Goal: Task Accomplishment & Management: Manage account settings

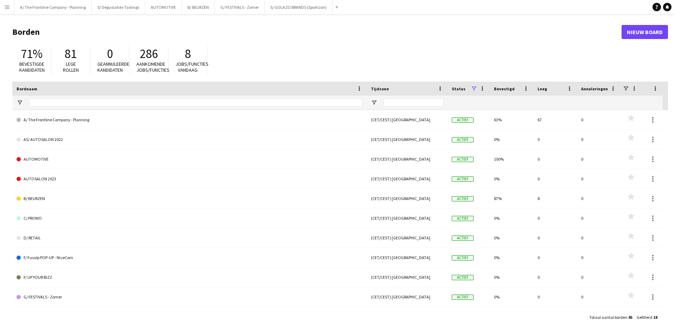
click at [6, 12] on button "Menu" at bounding box center [7, 7] width 14 height 14
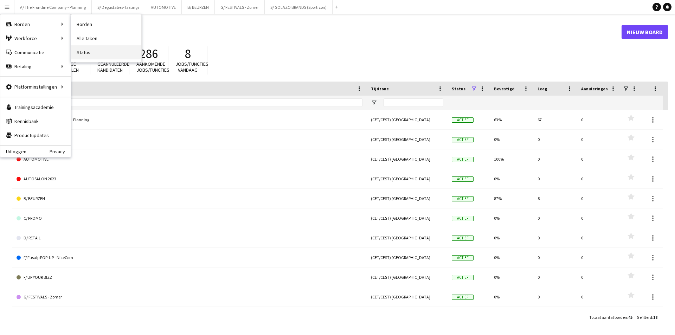
click at [82, 48] on link "Status" at bounding box center [106, 52] width 70 height 14
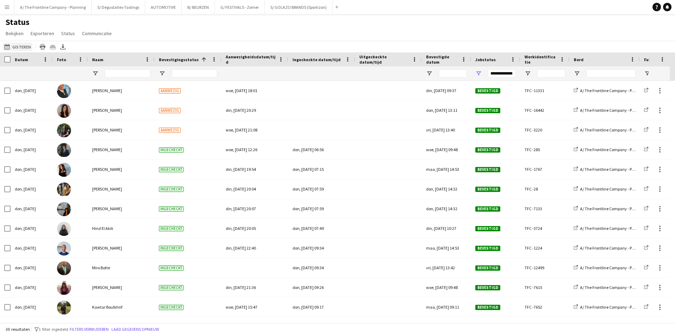
click at [26, 48] on button "19-09-2025 tot 25-09-2025 Gisteren" at bounding box center [18, 47] width 30 height 8
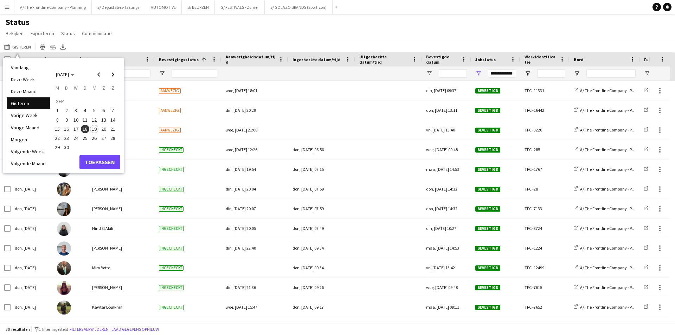
click at [101, 132] on span "20" at bounding box center [104, 129] width 8 height 8
click at [104, 160] on button "Toepassen" at bounding box center [99, 162] width 41 height 14
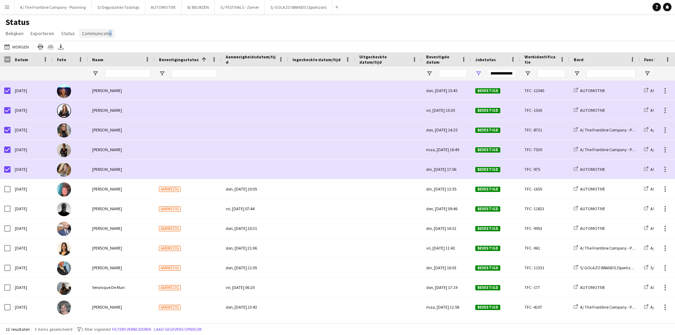
drag, startPoint x: 107, startPoint y: 32, endPoint x: 110, endPoint y: 38, distance: 6.2
click at [107, 32] on span "Communicatie" at bounding box center [97, 33] width 30 height 6
click at [118, 49] on span "Melding versturen" at bounding box center [102, 48] width 38 height 6
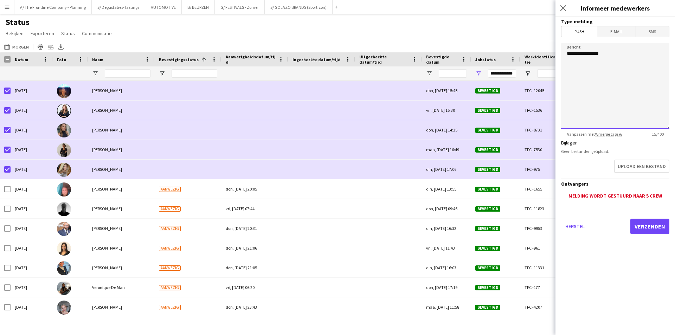
click at [634, 68] on textarea "**********" at bounding box center [615, 86] width 108 height 86
paste textarea "**********"
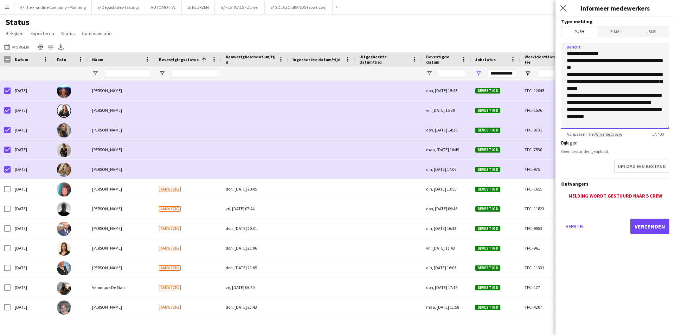
scroll to position [13, 0]
type textarea "**********"
click at [656, 228] on button "Verzenden" at bounding box center [649, 226] width 39 height 15
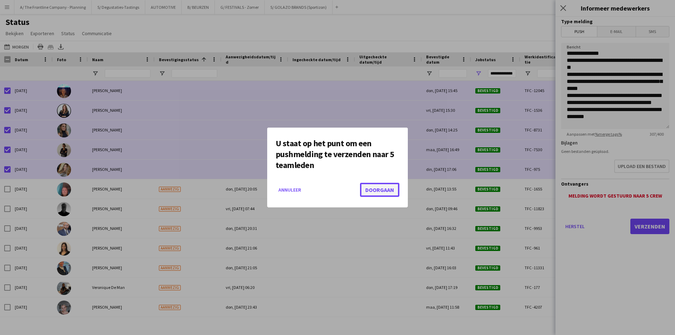
click at [363, 189] on button "Doorgaan" at bounding box center [379, 190] width 39 height 14
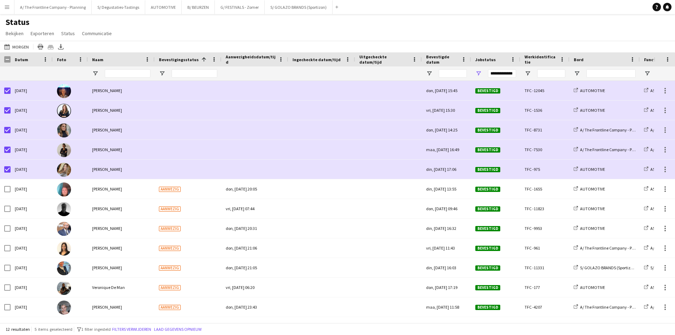
drag, startPoint x: 12, startPoint y: 9, endPoint x: 42, endPoint y: 25, distance: 34.1
click at [12, 9] on button "Menu" at bounding box center [7, 7] width 14 height 14
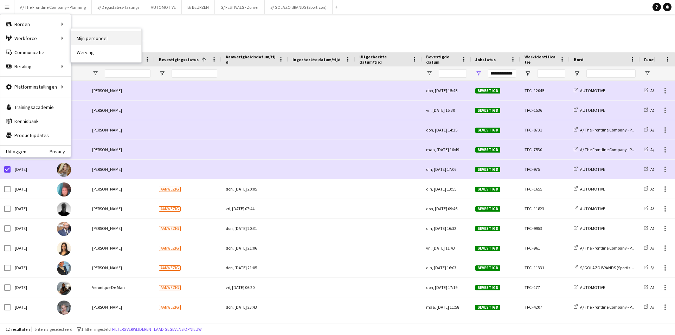
click at [100, 34] on link "Mijn personeel" at bounding box center [106, 38] width 70 height 14
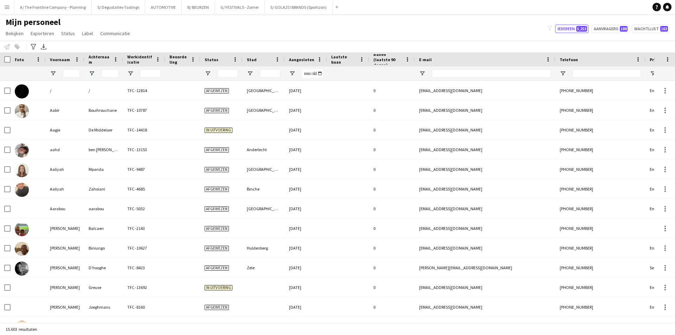
type input "****"
type input "***"
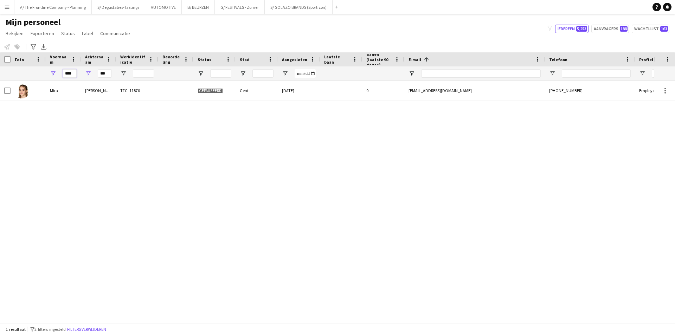
click at [76, 74] on input "****" at bounding box center [70, 73] width 14 height 8
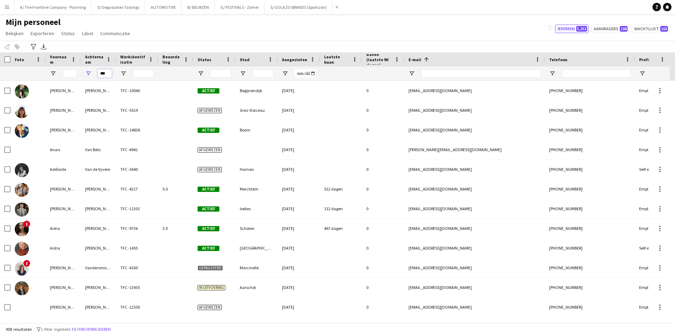
click at [108, 73] on input "***" at bounding box center [105, 73] width 14 height 8
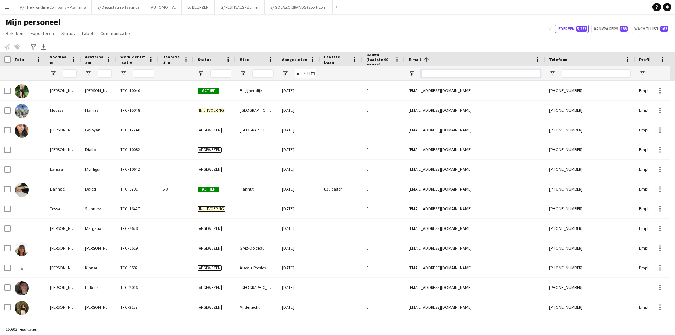
click at [443, 71] on input "E-mail Filter Invoer" at bounding box center [481, 73] width 120 height 8
paste input "**********"
type input "**********"
click at [437, 72] on input "E-mail Filter Invoer" at bounding box center [481, 73] width 120 height 8
paste input "**********"
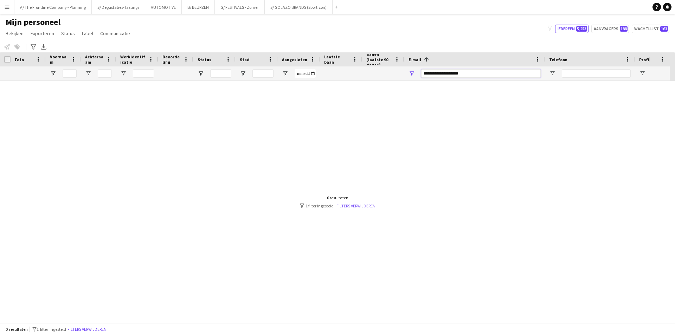
click at [427, 72] on input "**********" at bounding box center [481, 73] width 120 height 8
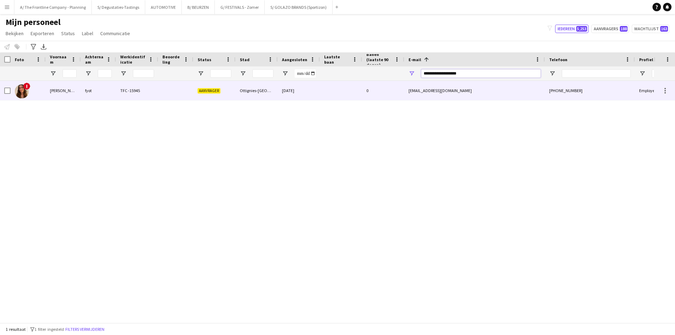
type input "**********"
click at [219, 98] on div "Aanvrager" at bounding box center [214, 90] width 42 height 19
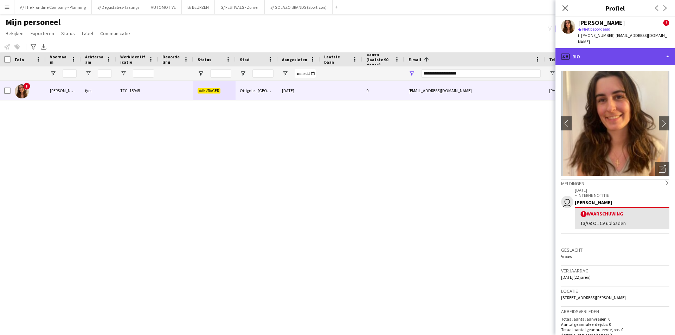
click at [627, 58] on div "profile Bio" at bounding box center [616, 56] width 120 height 17
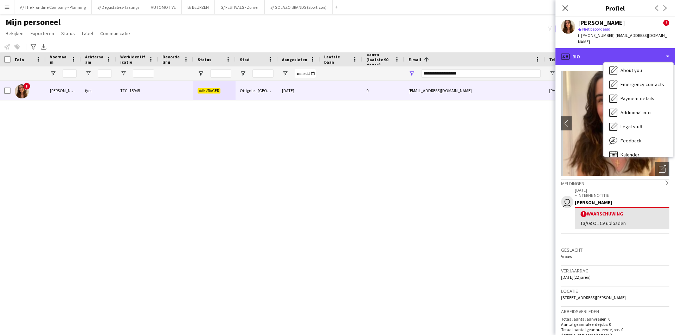
scroll to position [52, 0]
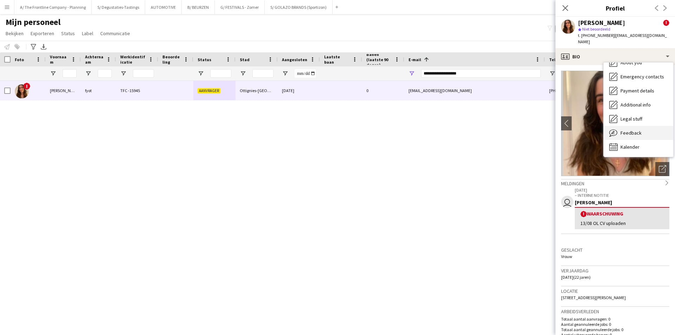
click at [619, 126] on div "Feedback Feedback" at bounding box center [639, 133] width 70 height 14
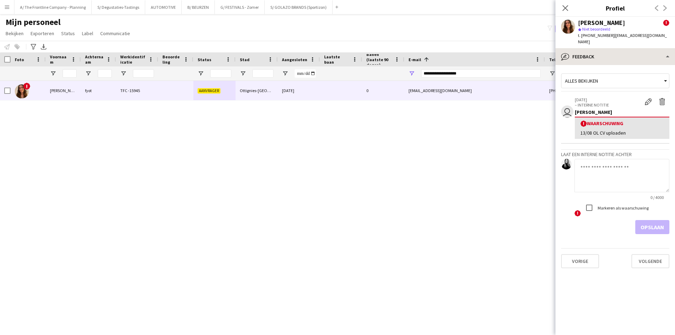
drag, startPoint x: 604, startPoint y: 39, endPoint x: 602, endPoint y: 52, distance: 13.4
click at [604, 39] on div "elisa fyot ! star Niet beoordeeld t. +330652335293 | elisafyot@gmail.com" at bounding box center [616, 32] width 120 height 31
click at [600, 65] on app-crew-profile-feedback-tab "Alles bekijken user 13-08-2025 – INTERNE NOTITIE Waarschuwing bewerken Waarschu…" at bounding box center [616, 200] width 120 height 270
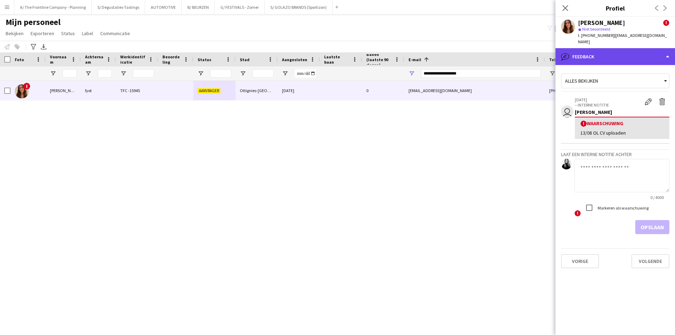
click at [605, 52] on div "bubble-pencil Feedback" at bounding box center [616, 56] width 120 height 17
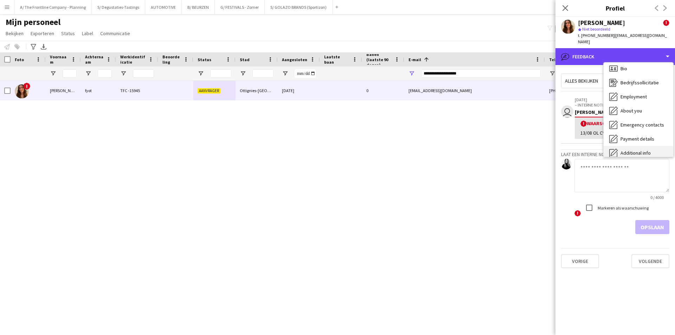
scroll to position [0, 0]
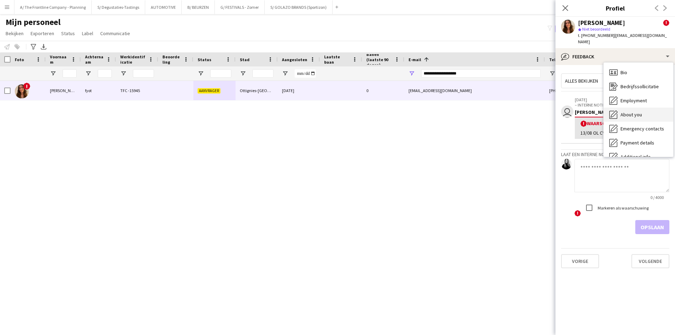
click at [628, 111] on span "About you" at bounding box center [631, 114] width 21 height 6
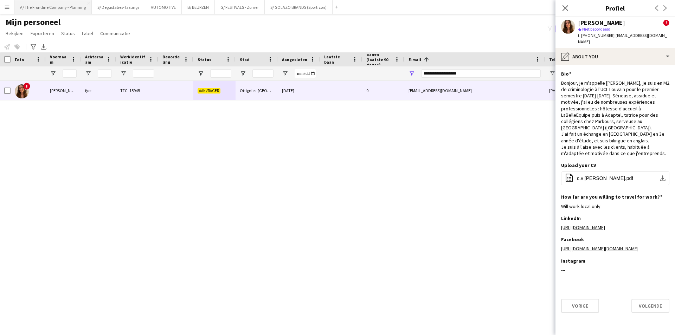
click at [36, 11] on button "A/ The Frontline Company - Planning Sluiten" at bounding box center [52, 7] width 77 height 14
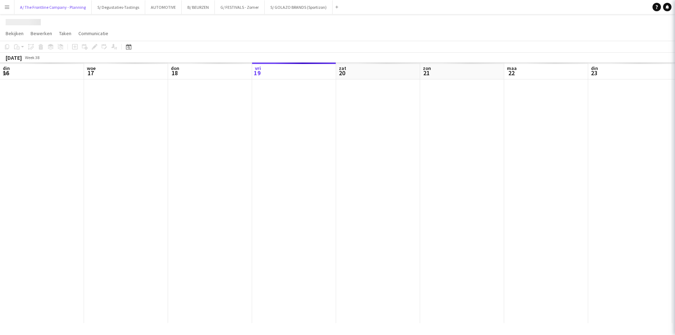
scroll to position [0, 168]
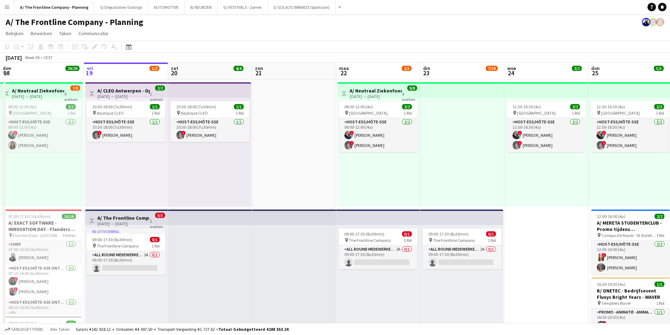
click at [7, 5] on app-icon "Menu" at bounding box center [7, 7] width 6 height 6
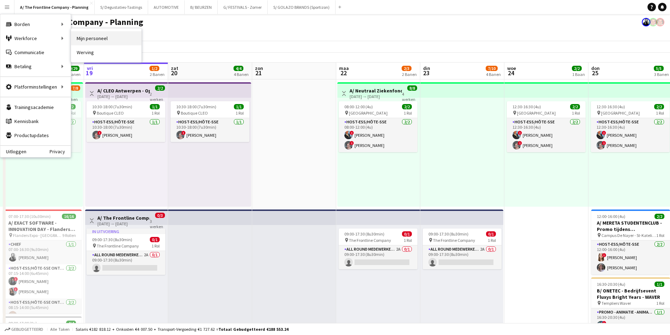
click at [88, 43] on link "Mijn personeel" at bounding box center [106, 38] width 70 height 14
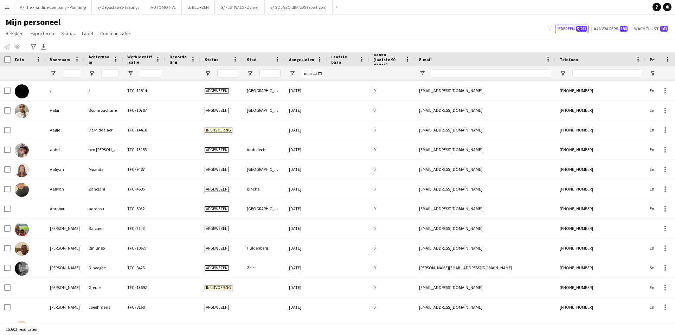
type input "**********"
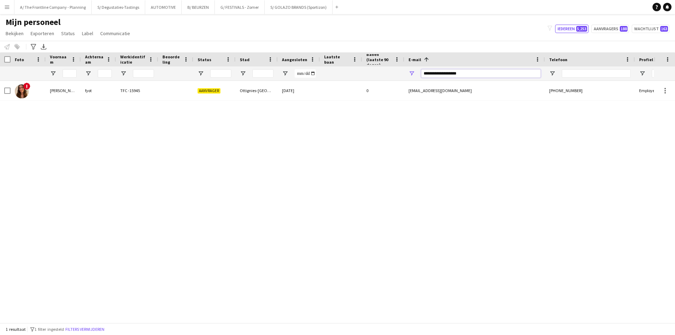
click at [467, 70] on input "**********" at bounding box center [481, 73] width 120 height 8
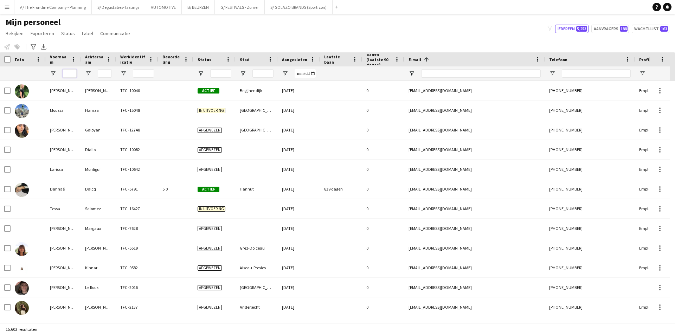
click at [70, 77] on input "Voornaam Filter Invoer" at bounding box center [70, 73] width 14 height 8
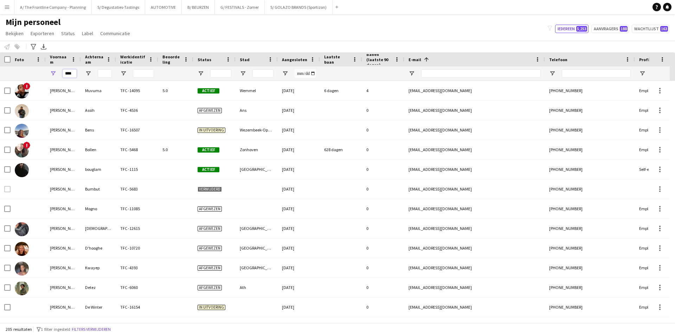
type input "****"
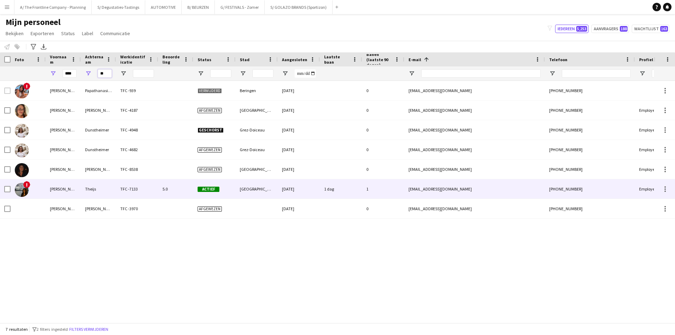
type input "**"
click at [116, 197] on div "TFC -7133" at bounding box center [137, 188] width 42 height 19
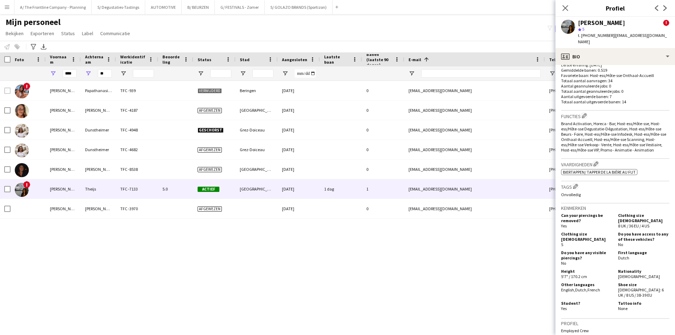
scroll to position [281, 0]
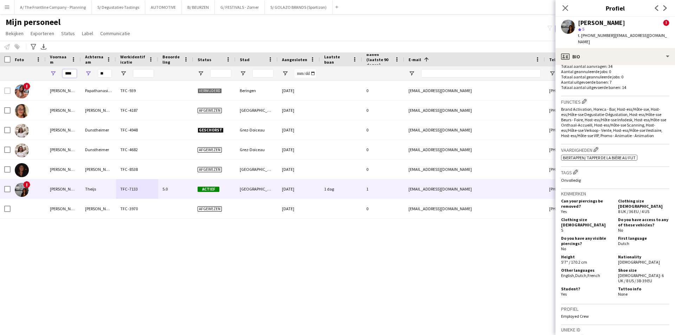
click at [68, 72] on input "****" at bounding box center [70, 73] width 14 height 8
type input "*****"
type input "*"
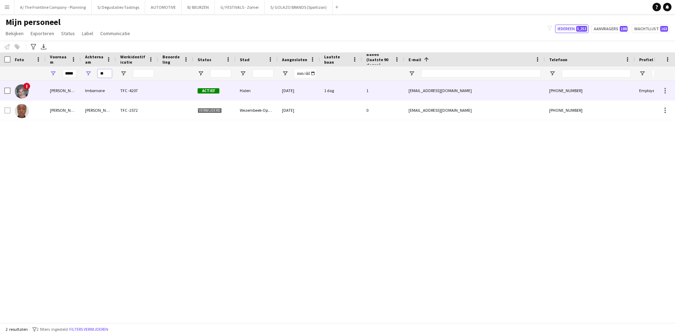
type input "**"
click at [100, 95] on div "Imbornone" at bounding box center [98, 90] width 35 height 19
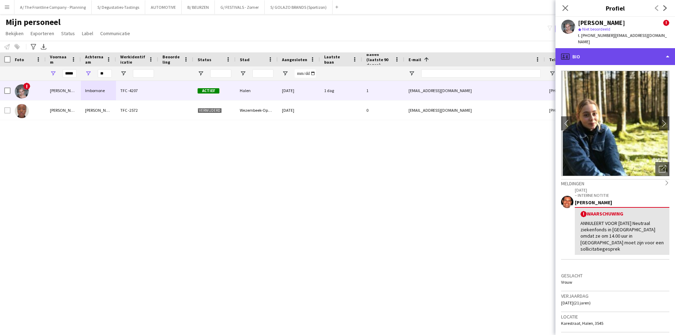
drag, startPoint x: 604, startPoint y: 50, endPoint x: 611, endPoint y: 82, distance: 32.9
click at [604, 49] on div "profile Bio" at bounding box center [616, 56] width 120 height 17
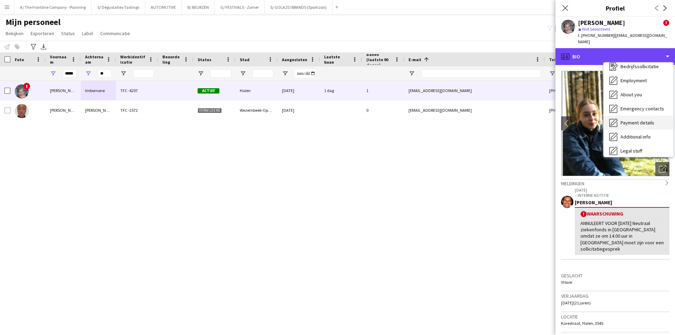
scroll to position [52, 0]
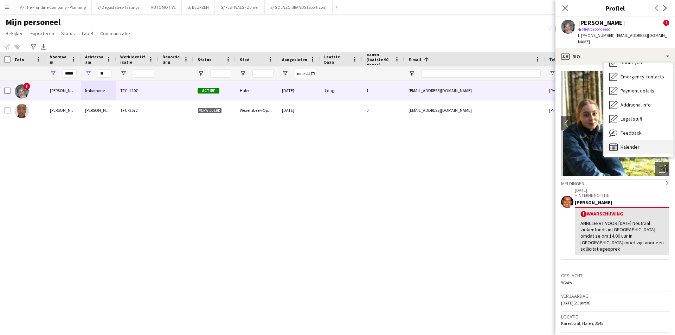
click at [639, 140] on div "Kalender Kalender" at bounding box center [639, 147] width 70 height 14
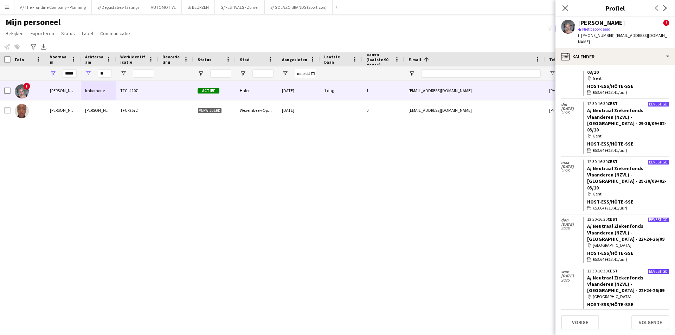
scroll to position [176, 0]
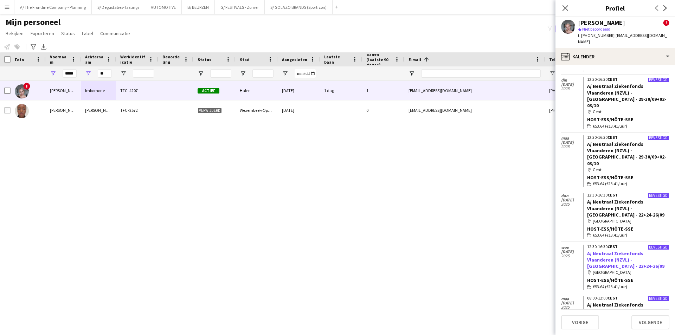
click at [622, 250] on link "A/ Neutraal Ziekenfonds Vlaanderen (NZVL) - [GEOGRAPHIC_DATA] - 22+24-26/09" at bounding box center [625, 259] width 77 height 19
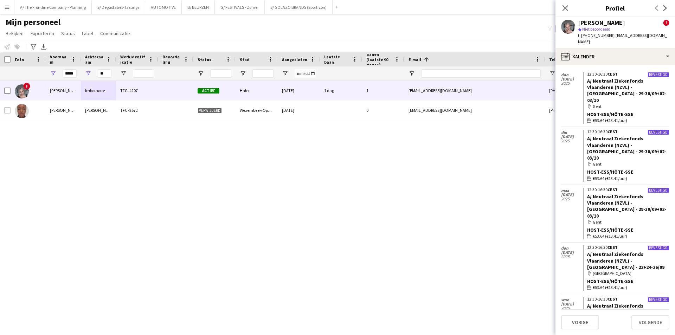
scroll to position [105, 0]
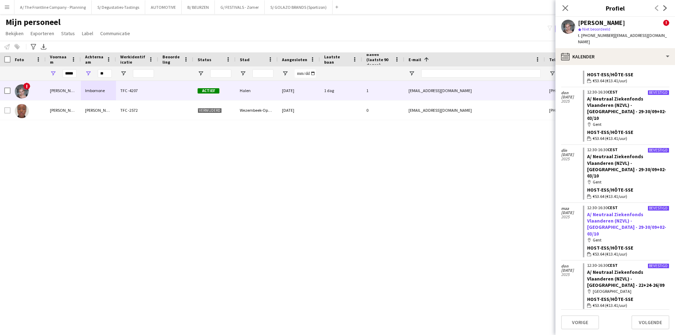
click at [646, 211] on link "A/ Neutraal Ziekenfonds Vlaanderen (NZVL) - [GEOGRAPHIC_DATA] - 29-30/09+02-03/…" at bounding box center [626, 224] width 79 height 26
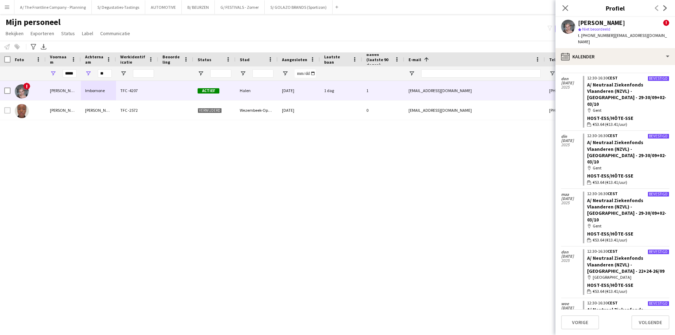
scroll to position [141, 0]
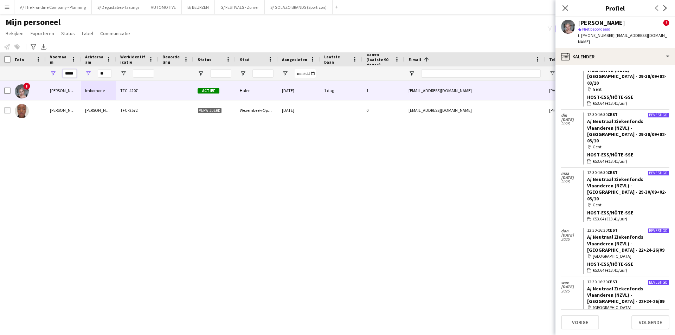
click at [69, 74] on input "*****" at bounding box center [70, 73] width 14 height 8
type input "*****"
type input "*"
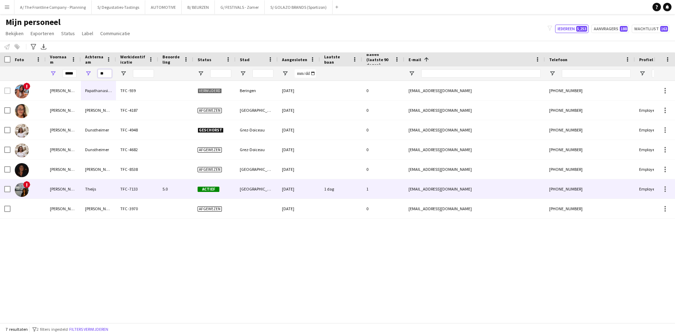
type input "**"
click at [85, 190] on div "Theijs" at bounding box center [98, 188] width 35 height 19
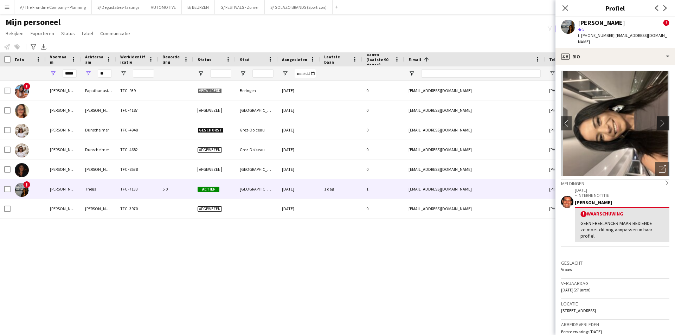
click at [659, 120] on app-icon "chevron-right" at bounding box center [664, 123] width 11 height 7
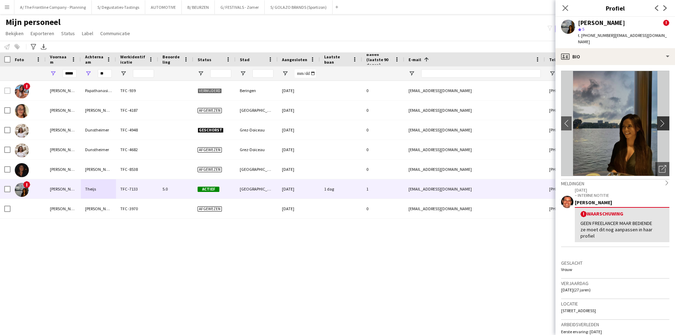
click at [659, 120] on app-icon "chevron-right" at bounding box center [664, 123] width 11 height 7
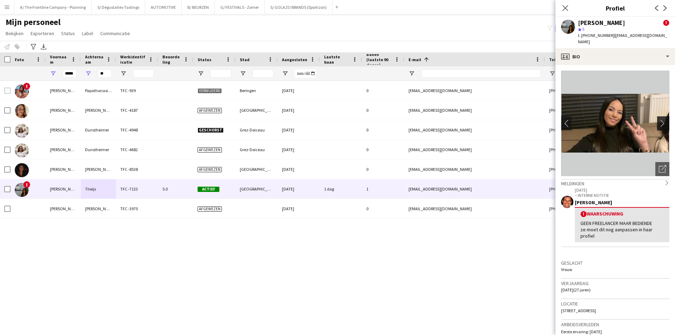
click at [659, 120] on app-icon "chevron-right" at bounding box center [664, 123] width 11 height 7
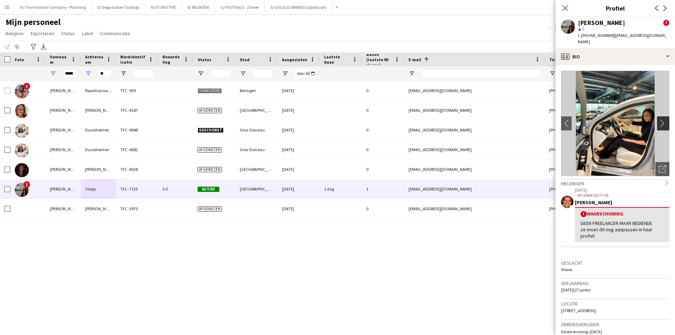
click at [659, 120] on app-icon "chevron-right" at bounding box center [664, 123] width 11 height 7
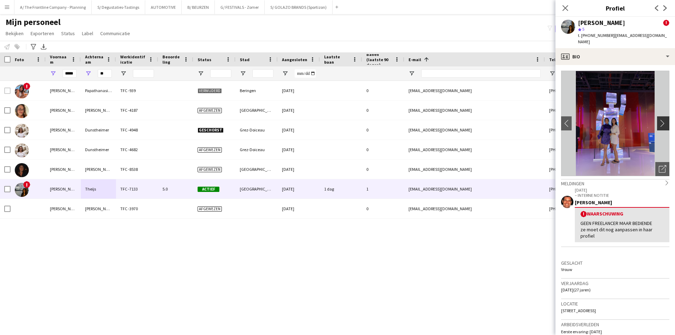
click at [659, 120] on app-icon "chevron-right" at bounding box center [664, 123] width 11 height 7
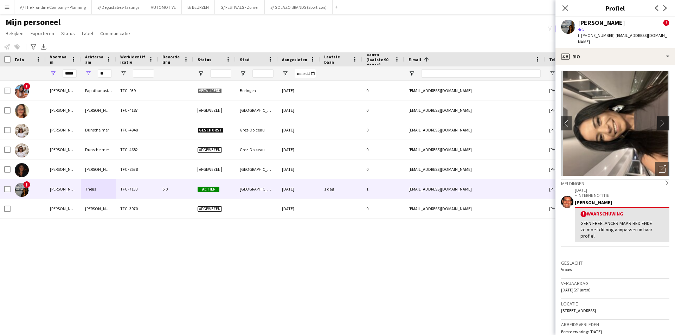
click at [659, 120] on app-icon "chevron-right" at bounding box center [664, 123] width 11 height 7
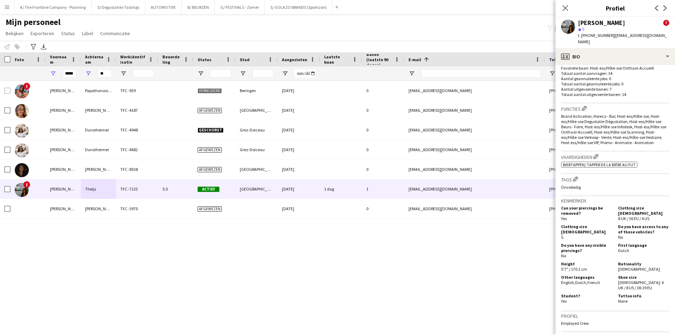
scroll to position [316, 0]
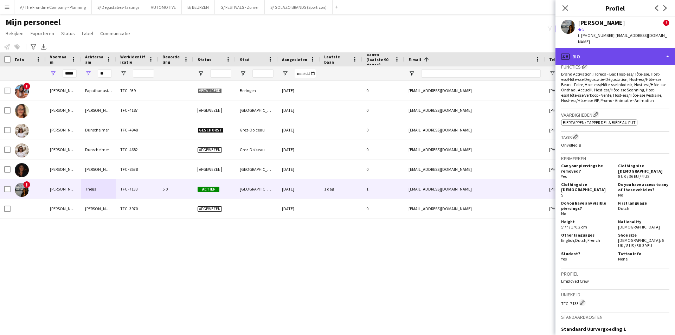
click at [613, 48] on div "profile Bio" at bounding box center [616, 56] width 120 height 17
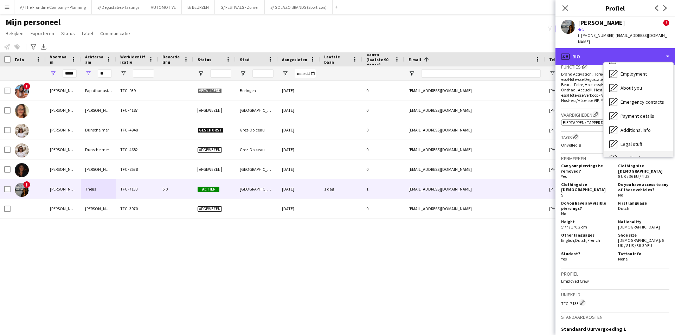
scroll to position [52, 0]
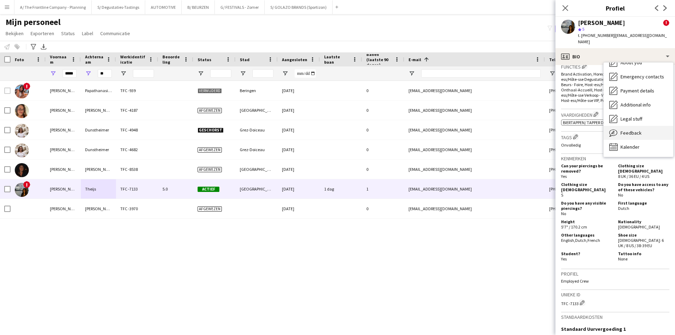
click at [626, 130] on div "Feedback Feedback" at bounding box center [639, 133] width 70 height 14
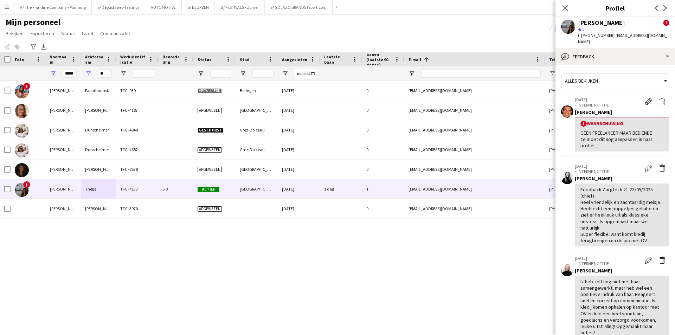
click at [610, 65] on app-crew-profile-feedback-tab "Alles bekijken 25-07-2023 – INTERNE NOTITIE Waarschuwing bewerken Waarschuwing …" at bounding box center [616, 200] width 120 height 270
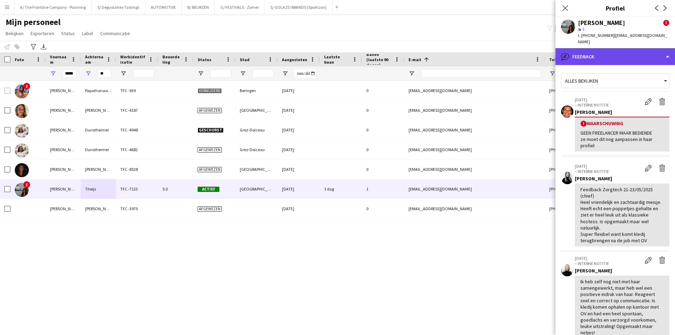
click at [611, 51] on div "bubble-pencil Feedback" at bounding box center [616, 56] width 120 height 17
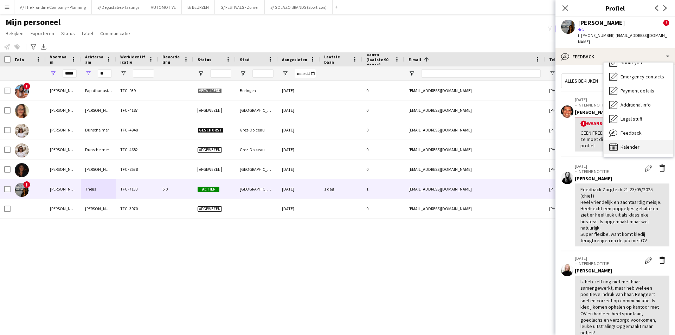
click at [629, 145] on div "Kalender Kalender" at bounding box center [639, 147] width 70 height 14
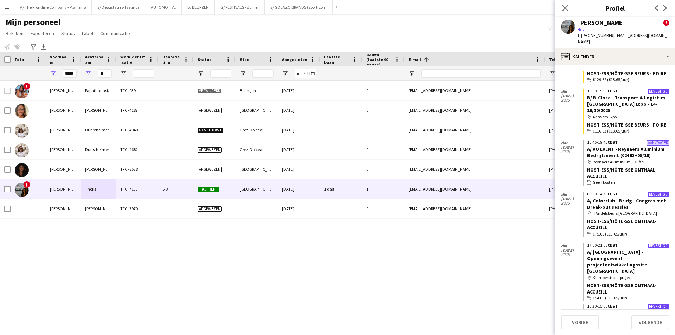
scroll to position [141, 0]
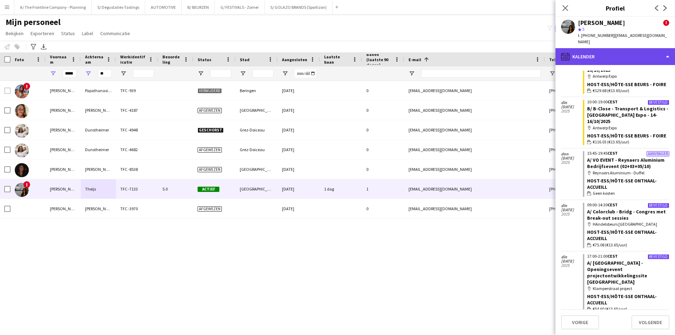
click at [603, 48] on div "calendar-full Kalender" at bounding box center [616, 56] width 120 height 17
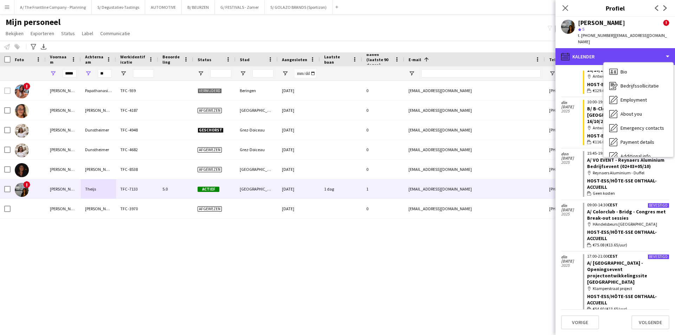
scroll to position [0, 0]
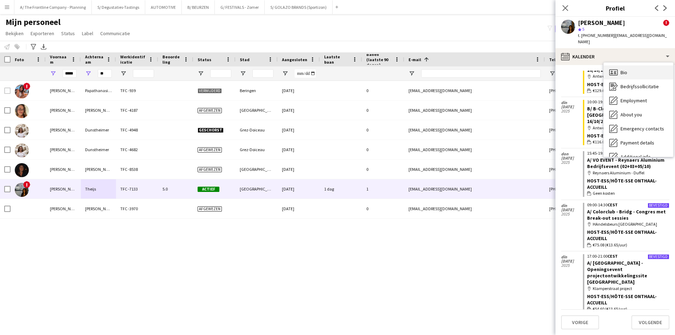
click at [655, 68] on div "Bio Bio" at bounding box center [639, 72] width 70 height 14
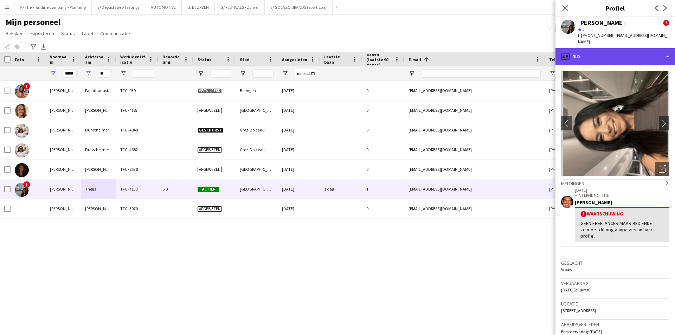
click at [597, 55] on div "profile Bio" at bounding box center [616, 56] width 120 height 17
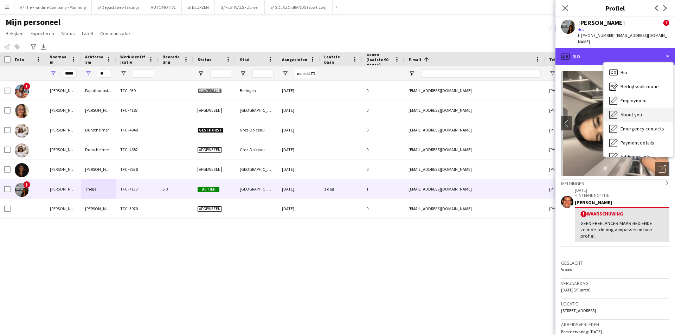
scroll to position [52, 0]
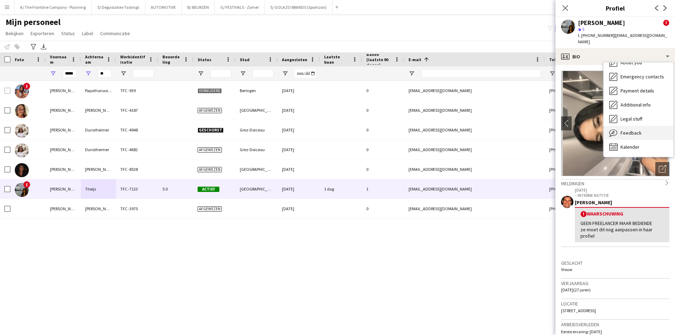
click at [624, 130] on div "Feedback Feedback" at bounding box center [639, 133] width 70 height 14
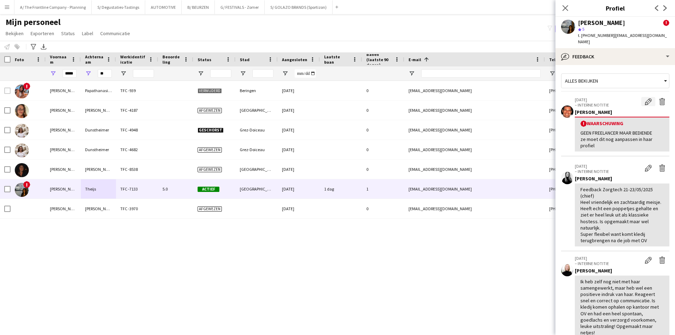
click at [641, 100] on button "Waarschuwing bewerken" at bounding box center [648, 101] width 14 height 9
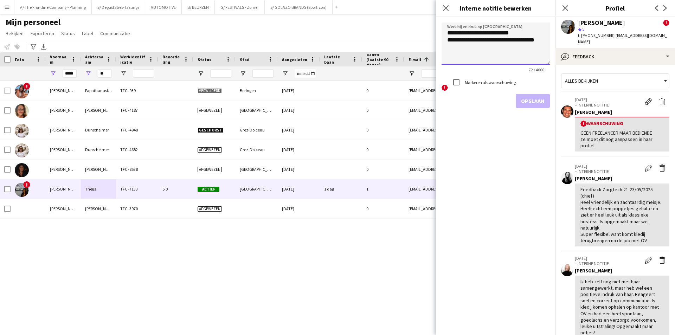
click at [491, 60] on textarea "**********" at bounding box center [496, 44] width 108 height 42
click at [547, 40] on textarea "**********" at bounding box center [496, 44] width 108 height 42
type textarea "**********"
click at [539, 92] on form "**********" at bounding box center [496, 65] width 120 height 97
click at [539, 95] on button "Opslaan" at bounding box center [533, 101] width 34 height 14
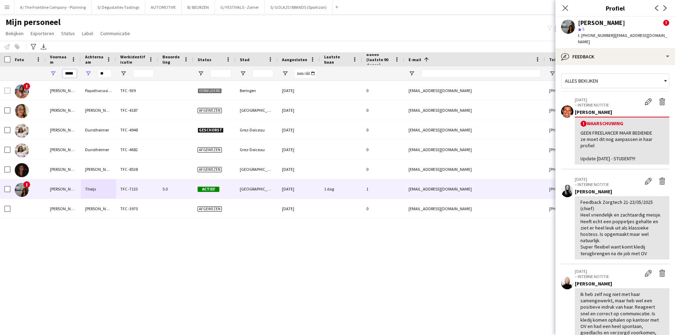
click at [65, 72] on input "*****" at bounding box center [70, 73] width 14 height 8
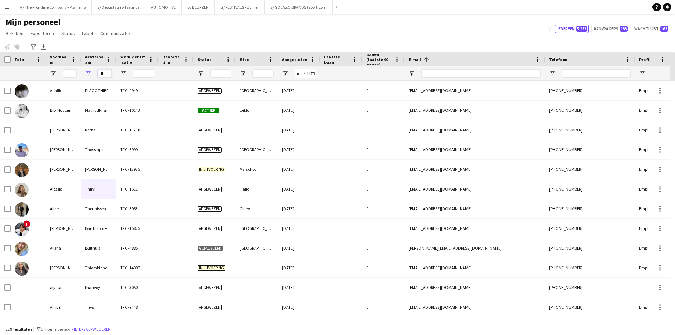
click at [110, 76] on input "**" at bounding box center [105, 73] width 14 height 8
click at [443, 71] on input "E-mail Filter Invoer" at bounding box center [481, 73] width 120 height 8
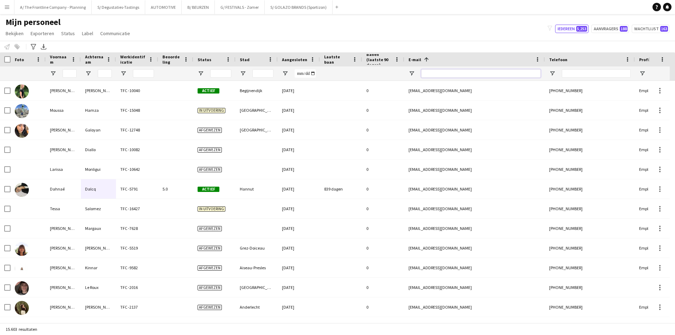
paste input "**********"
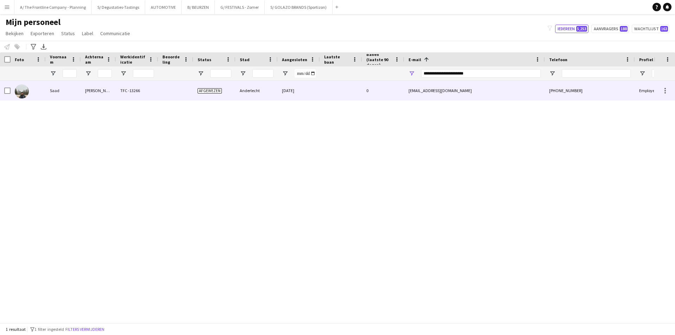
click at [382, 88] on div "0" at bounding box center [383, 90] width 42 height 19
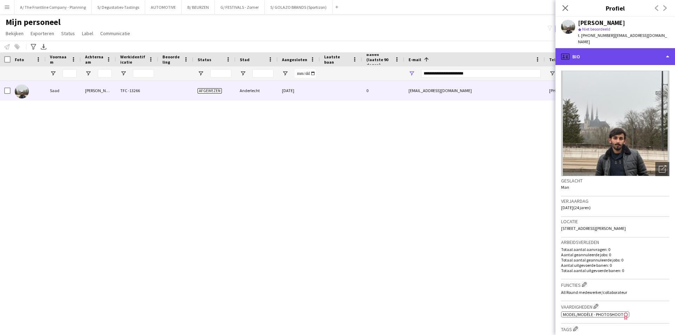
click at [626, 49] on div "profile Bio" at bounding box center [616, 56] width 120 height 17
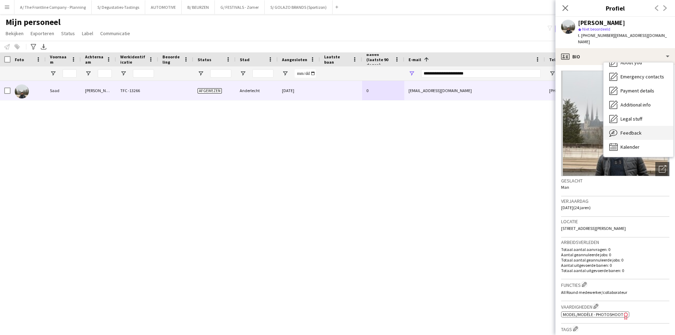
click at [636, 130] on div "Feedback Feedback" at bounding box center [639, 133] width 70 height 14
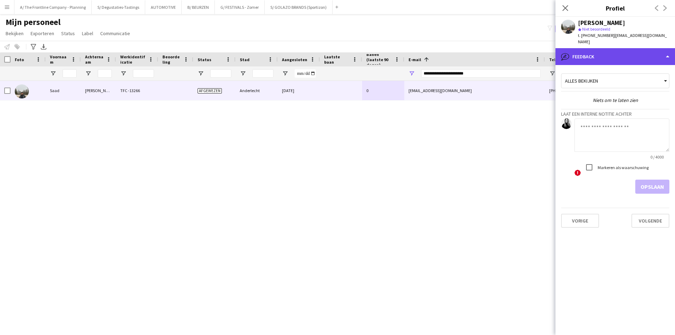
click at [623, 51] on div "bubble-pencil Feedback" at bounding box center [616, 56] width 120 height 17
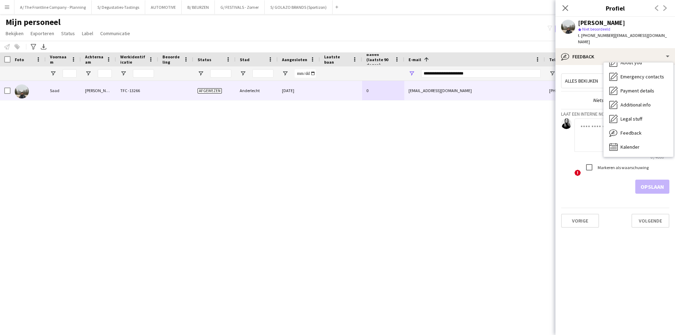
click at [123, 221] on div "Saad Ali TFC -13266 Afgewezen Anderlecht 14-02-2025 0 saad.ali10400@gmail.com +…" at bounding box center [327, 199] width 654 height 237
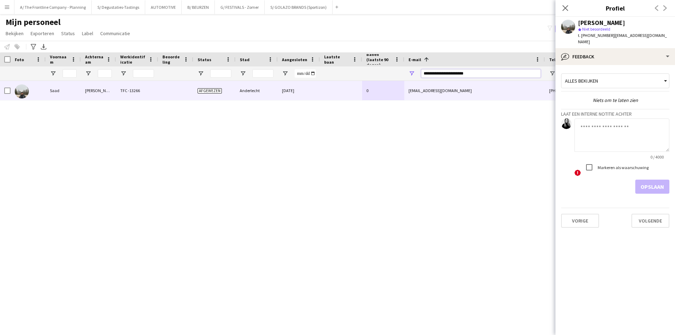
click at [438, 73] on input "**********" at bounding box center [481, 73] width 120 height 8
paste input "**********"
click at [438, 73] on input "**********" at bounding box center [481, 73] width 120 height 8
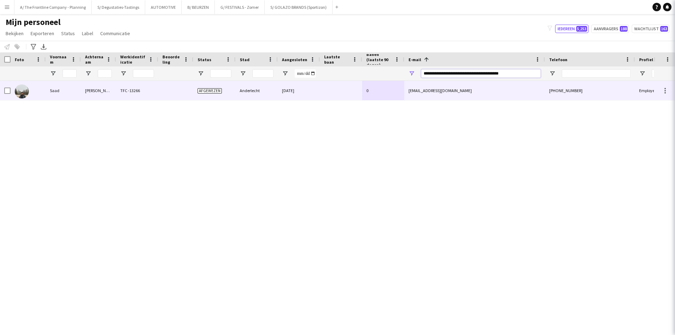
click at [438, 73] on input "**********" at bounding box center [481, 73] width 120 height 8
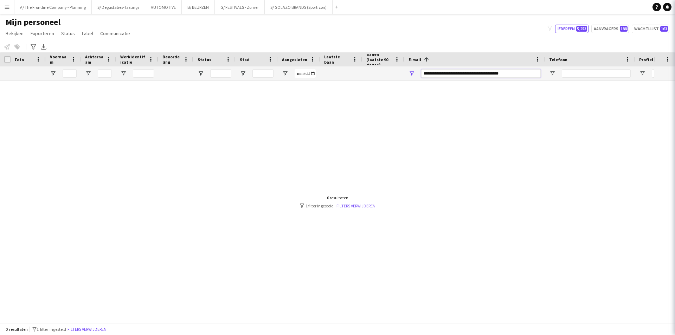
click at [438, 73] on input "**********" at bounding box center [481, 73] width 120 height 8
paste input "E-mail Filter Invoer"
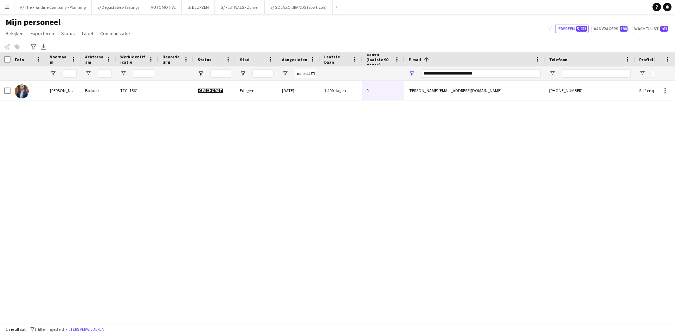
click at [447, 68] on div "**********" at bounding box center [481, 73] width 120 height 14
click at [448, 76] on input "**********" at bounding box center [481, 73] width 120 height 8
paste input "*"
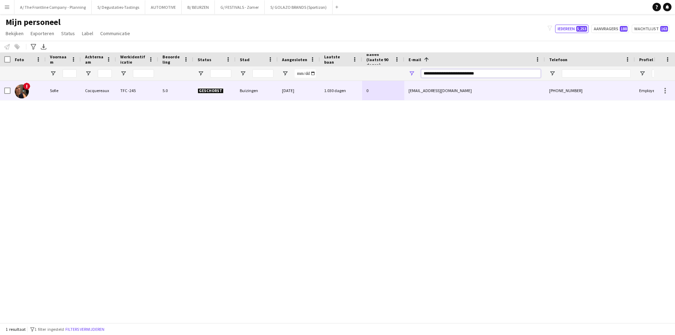
type input "**********"
click at [412, 100] on div "cocquereaux-sofie@hotmail.com" at bounding box center [474, 90] width 141 height 19
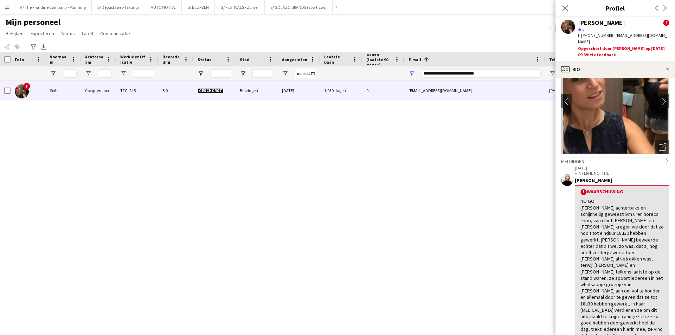
scroll to position [0, 0]
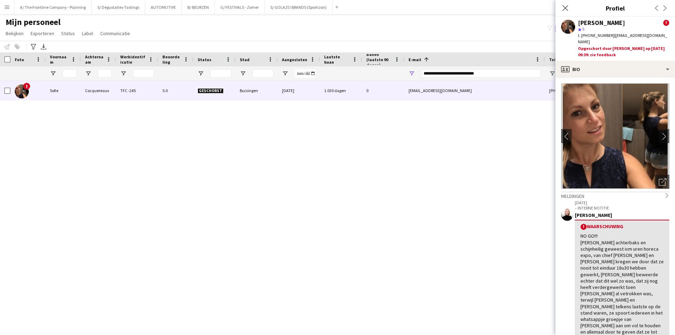
click at [666, 126] on app-crew-profile-bio "chevron-left chevron-right Foto's pop-up openen Meldingen chevron-right 09-12-2…" at bounding box center [616, 206] width 120 height 257
click at [661, 133] on app-icon "chevron-right" at bounding box center [664, 136] width 11 height 7
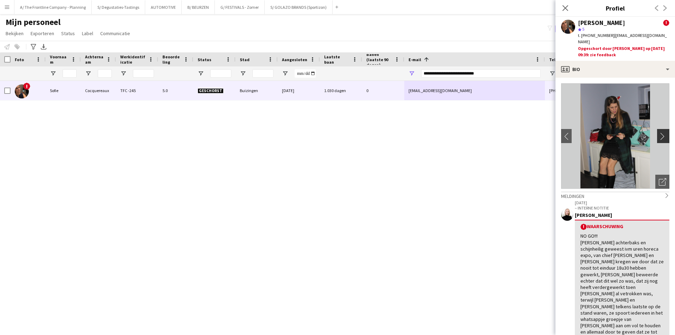
click at [661, 133] on app-icon "chevron-right" at bounding box center [664, 136] width 11 height 7
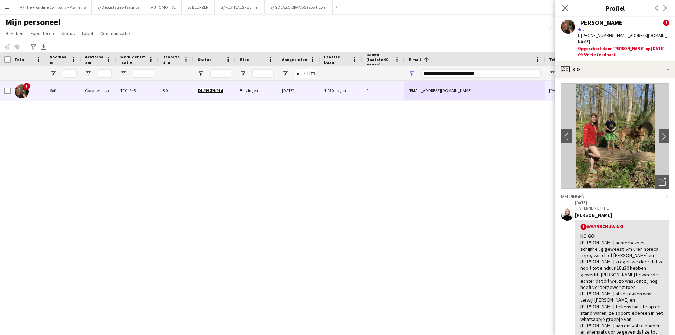
click at [444, 223] on div "! Sofie Cocquereaux TFC -245 5.0 Geschorst Buizingen 05-06-2020 1.030 dagen 0 c…" at bounding box center [327, 199] width 654 height 237
click at [430, 75] on input "**********" at bounding box center [481, 73] width 120 height 8
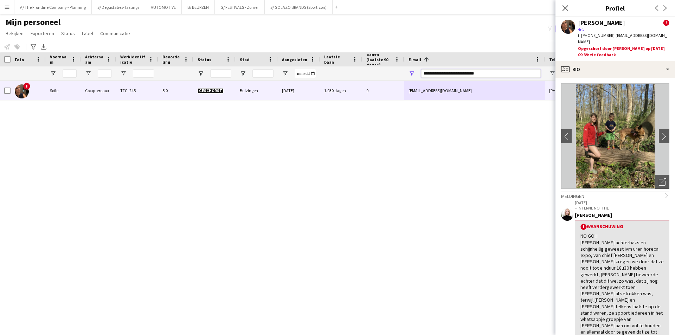
click at [430, 75] on input "**********" at bounding box center [481, 73] width 120 height 8
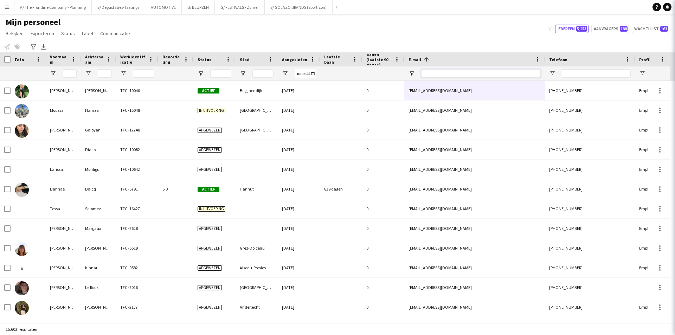
paste input "**********"
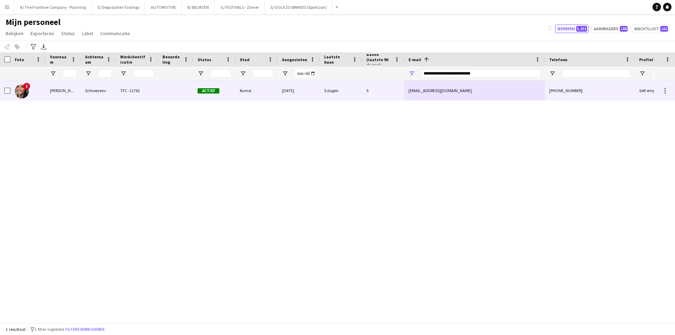
click at [330, 93] on div "5 dagen" at bounding box center [341, 90] width 42 height 19
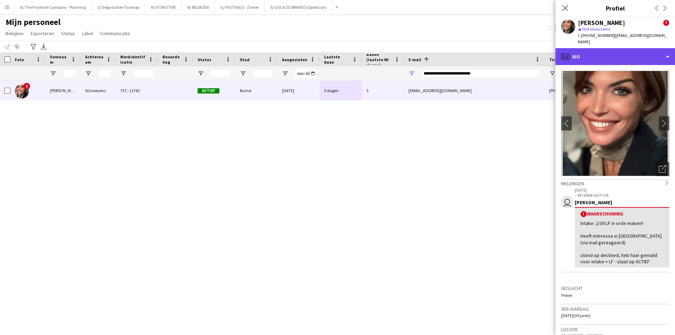
click at [621, 50] on div "profile Bio" at bounding box center [616, 56] width 120 height 17
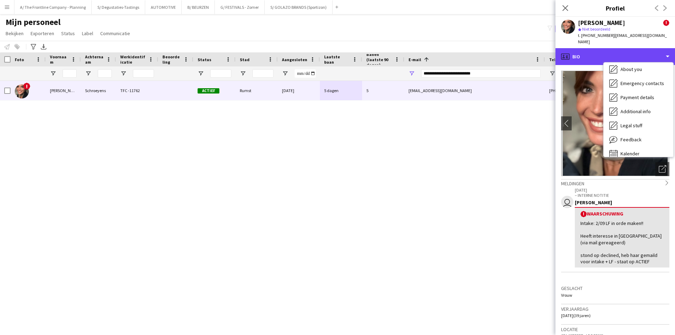
scroll to position [52, 0]
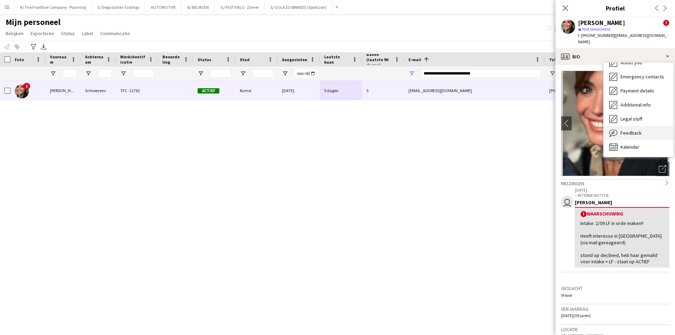
click at [632, 130] on span "Feedback" at bounding box center [631, 133] width 21 height 6
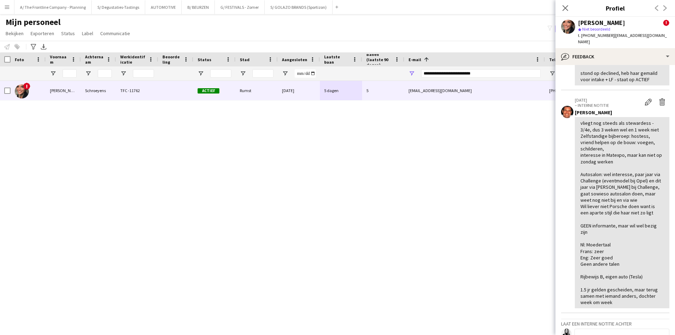
scroll to position [105, 0]
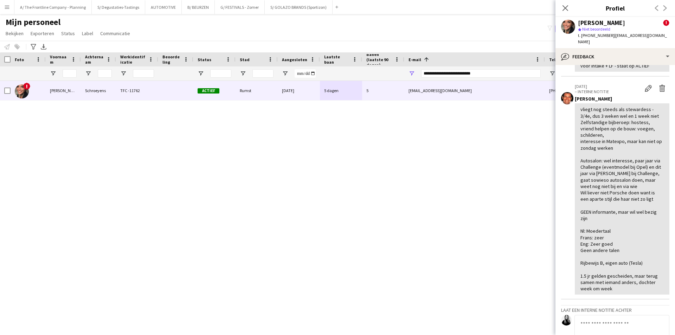
click at [434, 69] on div "**********" at bounding box center [481, 73] width 120 height 14
click at [436, 72] on input "**********" at bounding box center [481, 73] width 120 height 8
paste input "E-mail Filter Invoer"
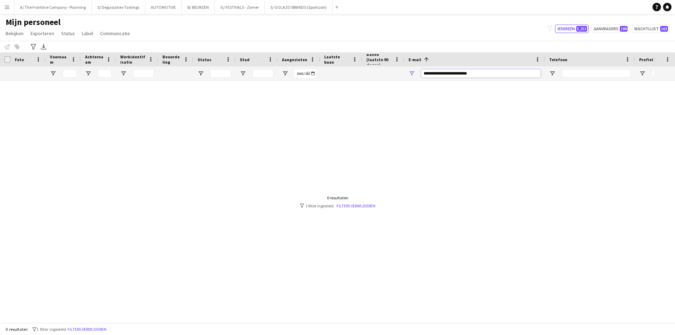
type input "**********"
click at [37, 6] on button "A/ The Frontline Company - Planning Sluiten" at bounding box center [52, 7] width 77 height 14
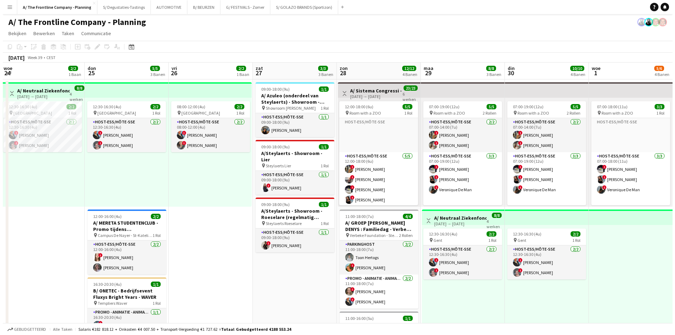
scroll to position [0, 255]
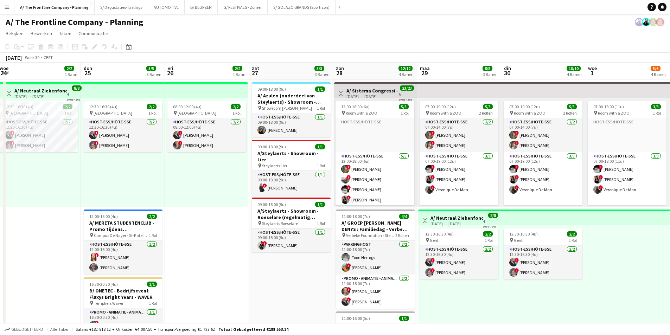
drag, startPoint x: 449, startPoint y: 255, endPoint x: 231, endPoint y: 273, distance: 218.0
click at [2, 7] on button "Menu" at bounding box center [7, 7] width 14 height 14
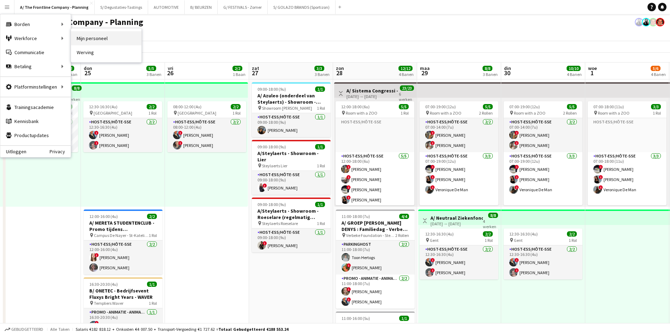
click at [88, 37] on link "Mijn personeel" at bounding box center [106, 38] width 70 height 14
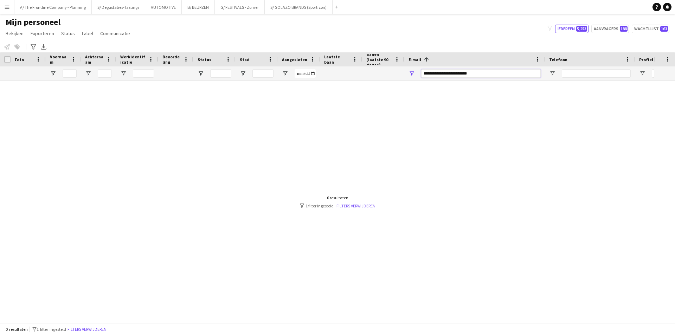
click at [482, 72] on input "**********" at bounding box center [481, 73] width 120 height 8
paste input "*"
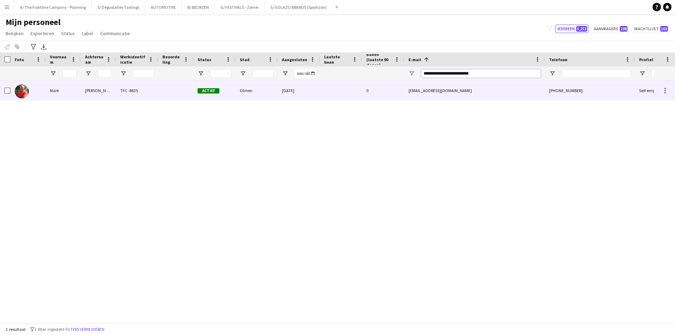
type input "**********"
click at [106, 93] on div "Huybrechts" at bounding box center [98, 90] width 35 height 19
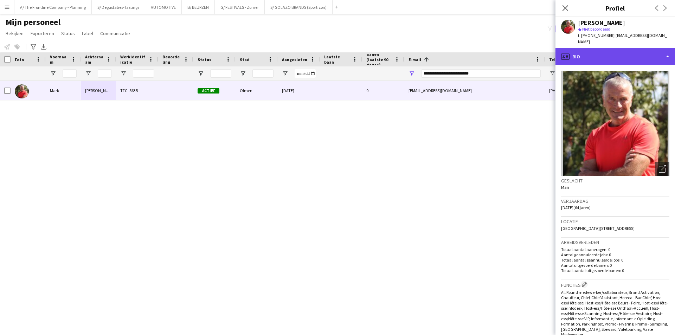
click at [646, 48] on div "profile Bio" at bounding box center [616, 56] width 120 height 17
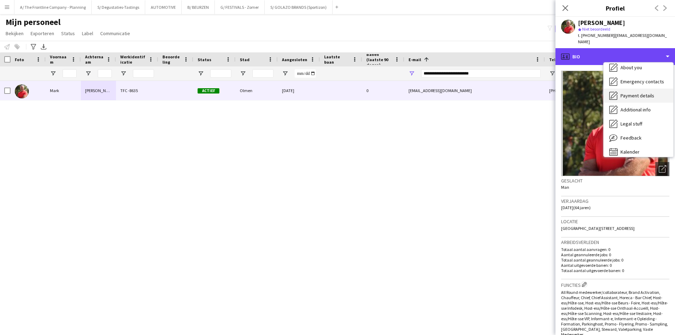
scroll to position [52, 0]
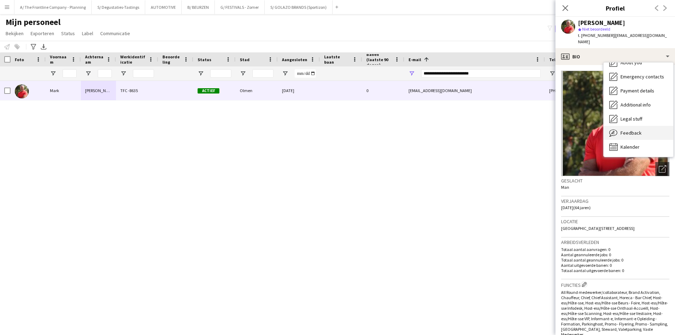
click at [636, 130] on span "Feedback" at bounding box center [631, 133] width 21 height 6
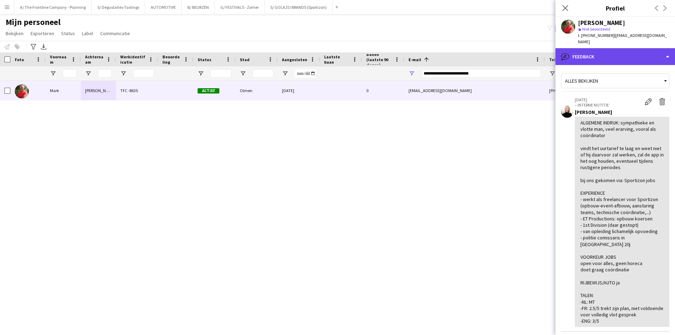
click at [608, 48] on div "bubble-pencil Feedback" at bounding box center [616, 56] width 120 height 17
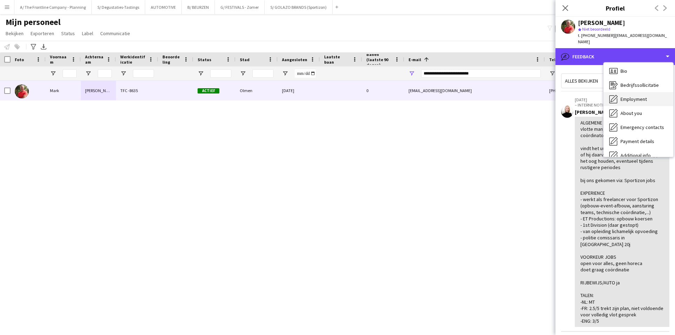
scroll to position [0, 0]
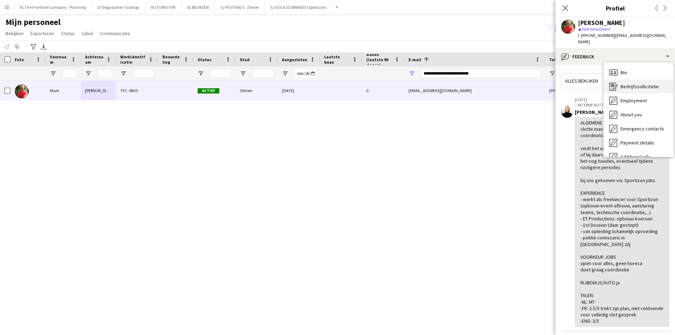
click at [652, 83] on span "Bedrijfssollicitatie" at bounding box center [640, 86] width 38 height 6
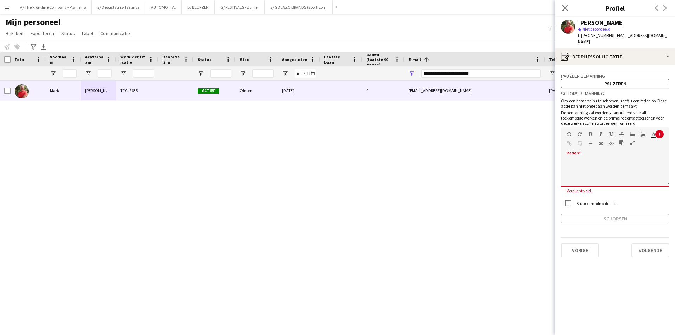
click at [604, 154] on div at bounding box center [615, 170] width 108 height 33
click at [626, 80] on button "Pauzeren" at bounding box center [615, 83] width 108 height 9
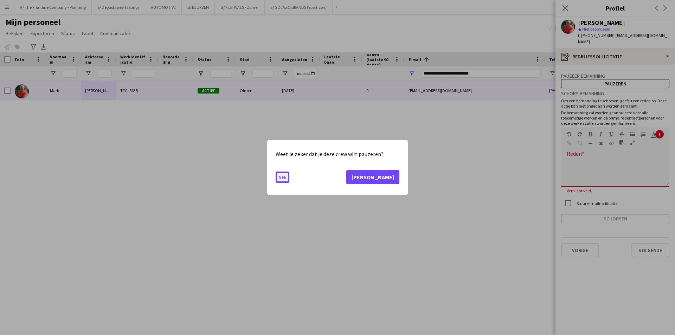
click at [284, 178] on button "Nee" at bounding box center [283, 177] width 14 height 11
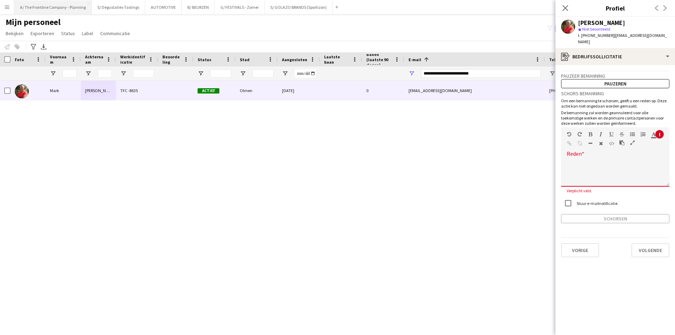
click at [60, 3] on button "A/ The Frontline Company - Planning Sluiten" at bounding box center [52, 7] width 77 height 14
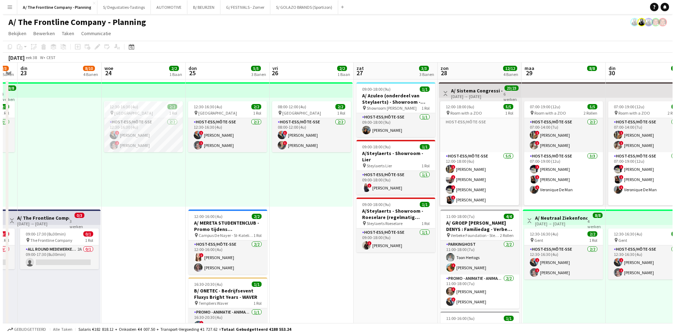
scroll to position [0, 229]
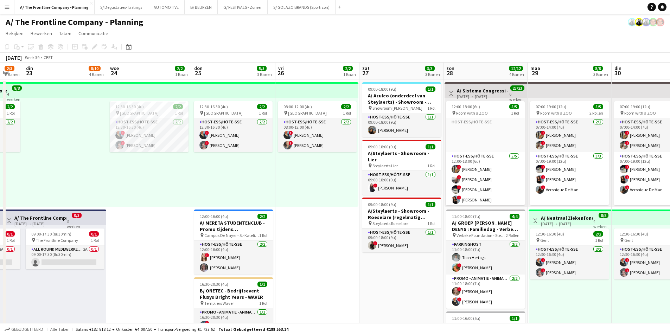
drag, startPoint x: 544, startPoint y: 177, endPoint x: 146, endPoint y: 161, distance: 397.6
click at [415, 108] on span "Showroom [PERSON_NAME]" at bounding box center [397, 107] width 50 height 5
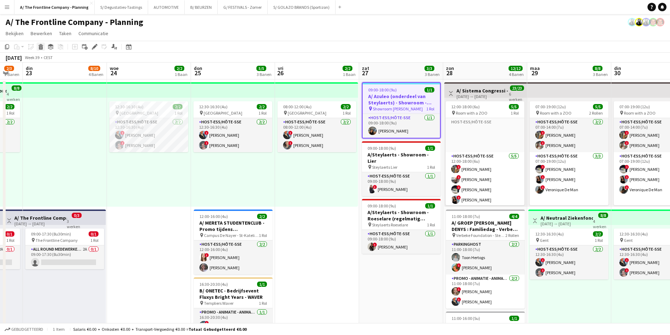
click at [39, 45] on icon "Verwijderen" at bounding box center [41, 47] width 6 height 6
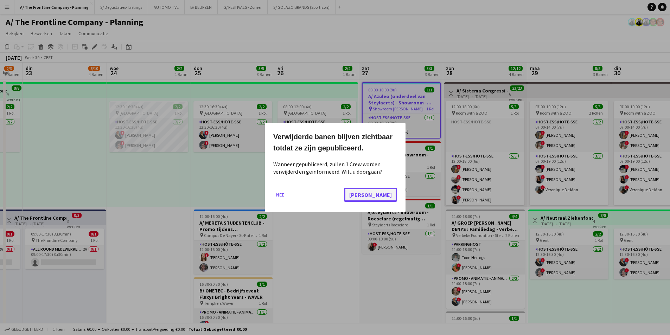
click at [395, 197] on button "Ja" at bounding box center [370, 195] width 53 height 14
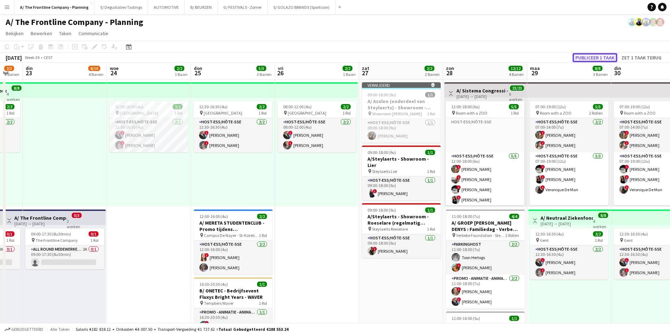
click at [595, 56] on button "Publiceer 1 taak" at bounding box center [594, 57] width 45 height 9
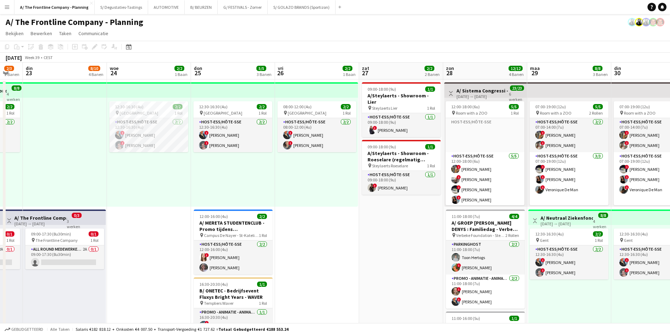
click at [5, 12] on button "Menu" at bounding box center [7, 7] width 14 height 14
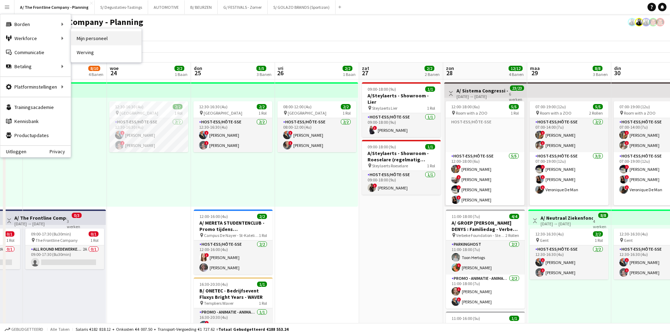
click at [89, 41] on link "Mijn personeel" at bounding box center [106, 38] width 70 height 14
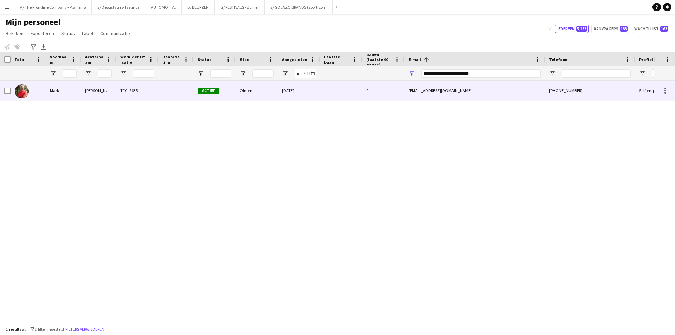
click at [258, 87] on div "Olmen" at bounding box center [257, 90] width 42 height 19
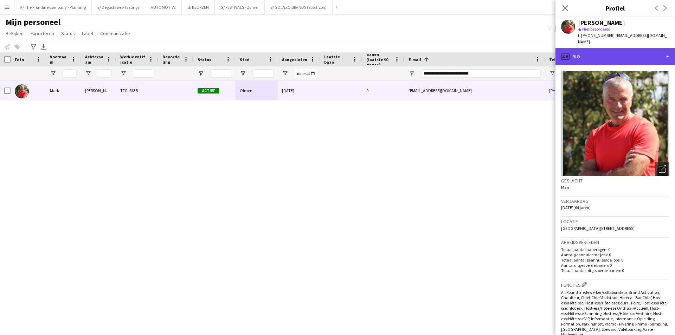
click at [627, 52] on div "profile Bio" at bounding box center [616, 56] width 120 height 17
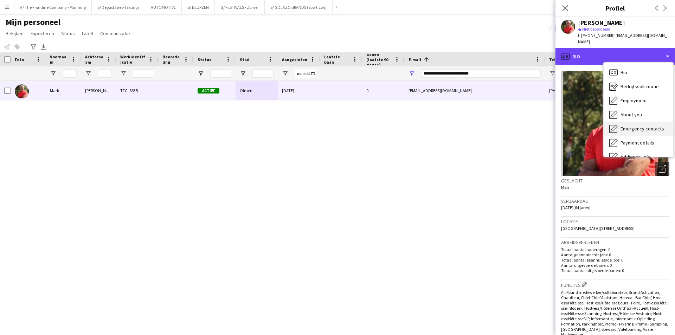
scroll to position [52, 0]
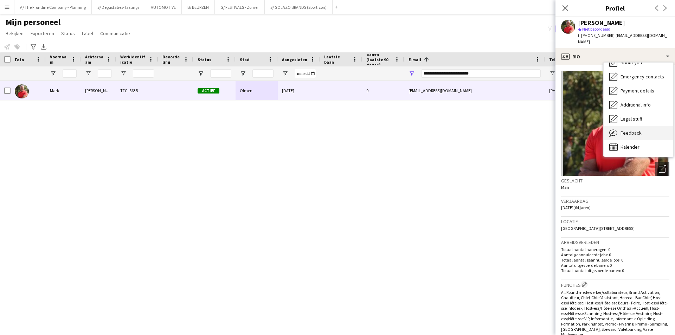
click at [626, 130] on span "Feedback" at bounding box center [631, 133] width 21 height 6
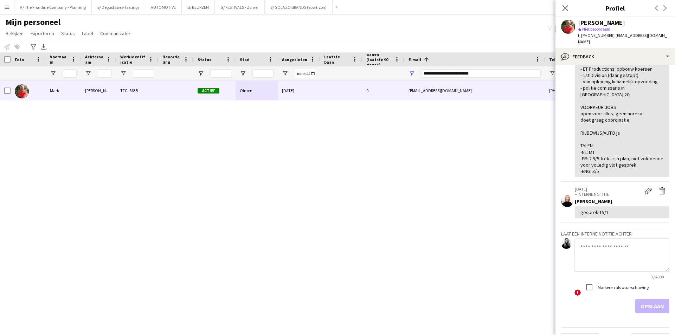
scroll to position [155, 0]
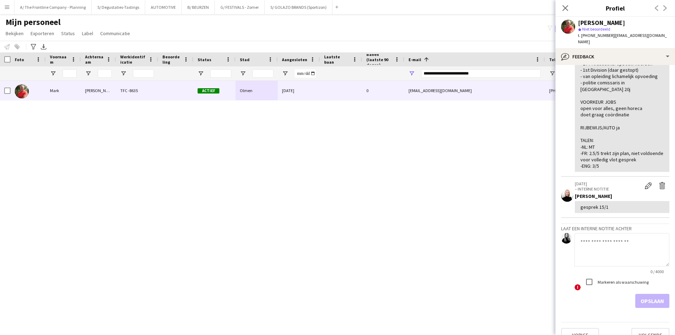
click at [597, 233] on textarea at bounding box center [622, 249] width 95 height 33
paste textarea "**********"
type textarea "**********"
click at [640, 294] on button "Opslaan" at bounding box center [652, 301] width 34 height 14
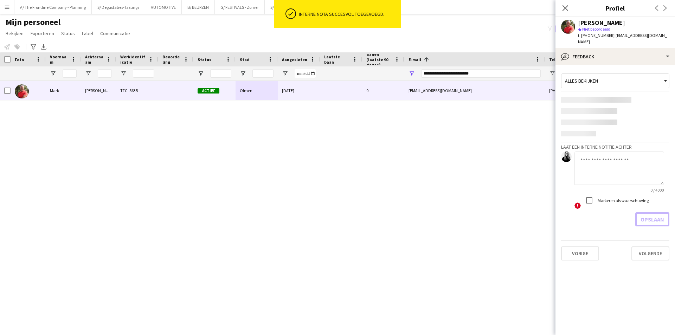
scroll to position [0, 0]
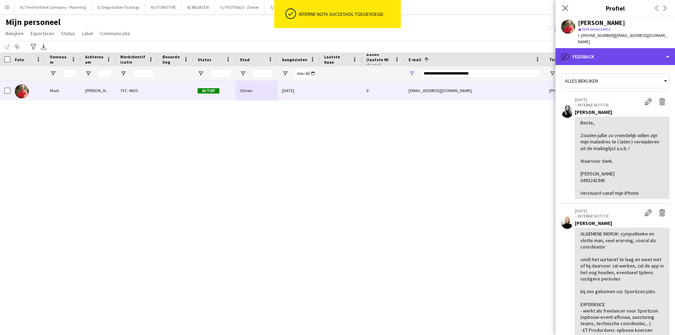
click at [644, 54] on div "bubble-pencil Feedback" at bounding box center [616, 56] width 120 height 17
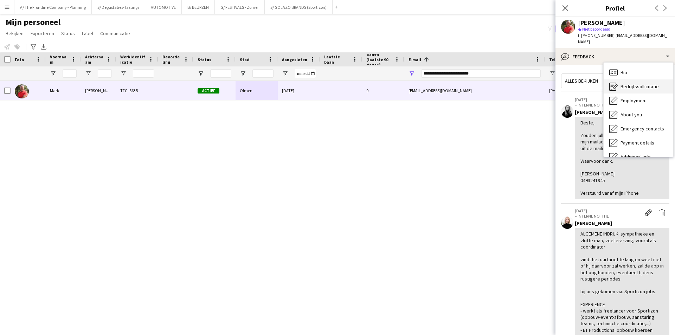
click at [640, 79] on div "Bedrijfssollicitatie Bedrijfssollicitatie" at bounding box center [639, 86] width 70 height 14
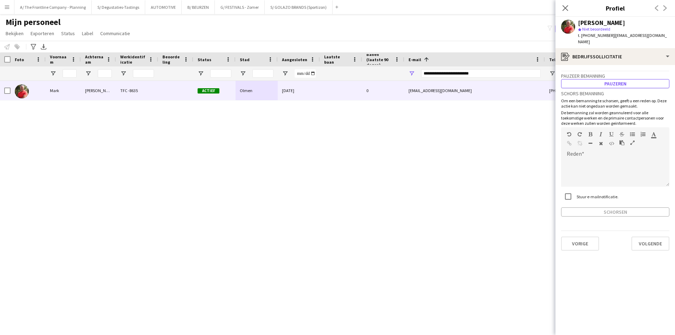
click at [640, 79] on button "Pauzeren" at bounding box center [615, 83] width 108 height 9
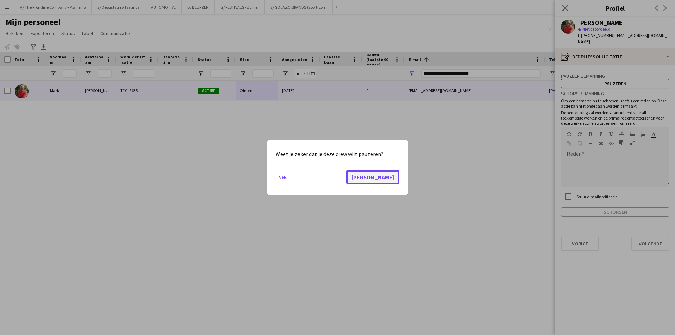
click at [395, 178] on button "Ja" at bounding box center [372, 177] width 53 height 14
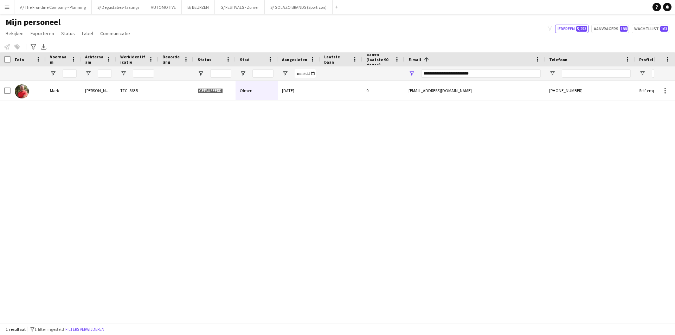
drag, startPoint x: 341, startPoint y: 196, endPoint x: 276, endPoint y: 104, distance: 112.7
click at [341, 196] on div "Mark Huybrechts TFC -8635 Gepauzeerd Olmen 11-01-2024 0 markhuybrechts@hotmail.…" at bounding box center [327, 199] width 654 height 237
click at [54, 1] on button "A/ The Frontline Company - Planning Sluiten" at bounding box center [52, 7] width 77 height 14
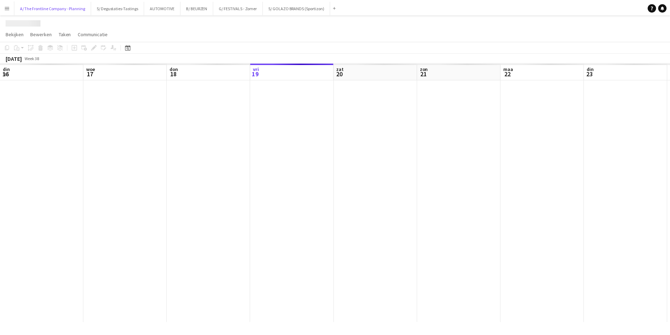
scroll to position [0, 168]
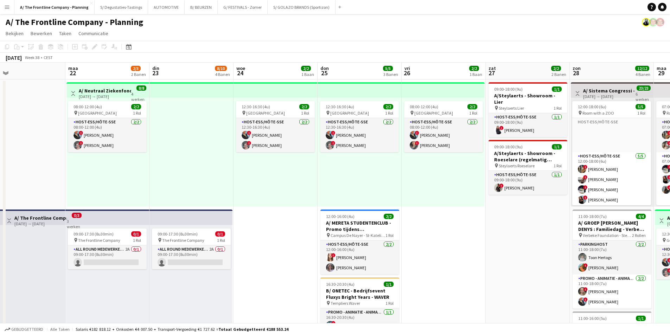
drag, startPoint x: 477, startPoint y: 150, endPoint x: 205, endPoint y: 162, distance: 272.0
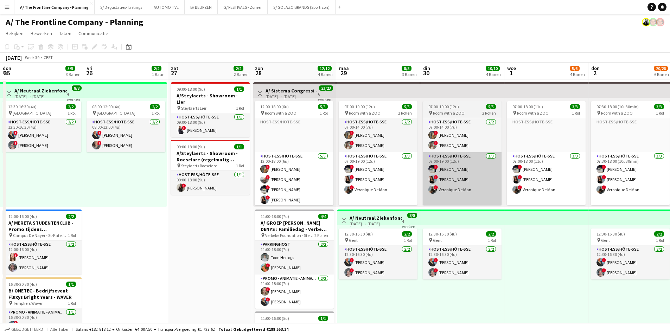
drag, startPoint x: 604, startPoint y: 165, endPoint x: 444, endPoint y: 168, distance: 160.0
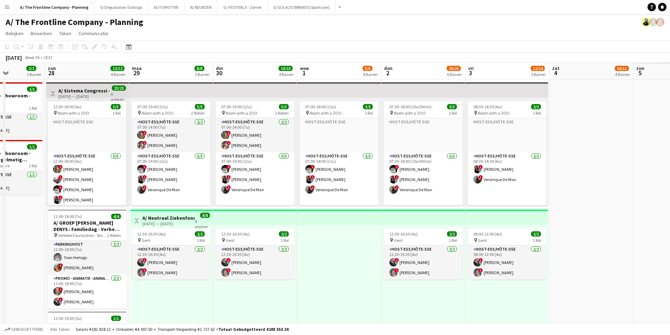
drag, startPoint x: 420, startPoint y: 169, endPoint x: 254, endPoint y: 169, distance: 166.0
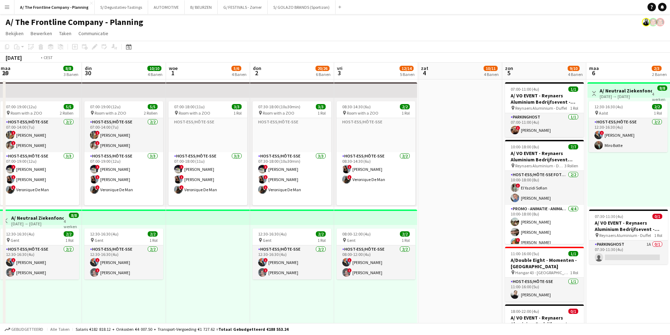
drag, startPoint x: 371, startPoint y: 192, endPoint x: 248, endPoint y: 196, distance: 122.8
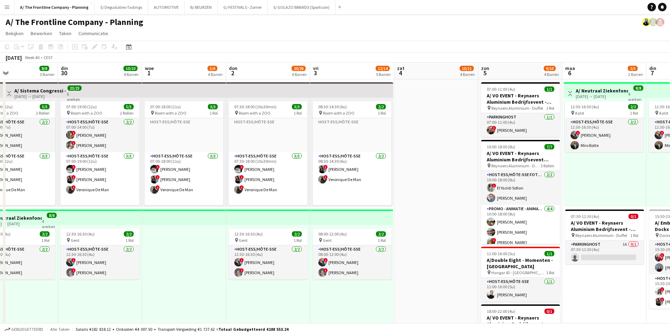
drag, startPoint x: 287, startPoint y: 180, endPoint x: 263, endPoint y: 182, distance: 23.6
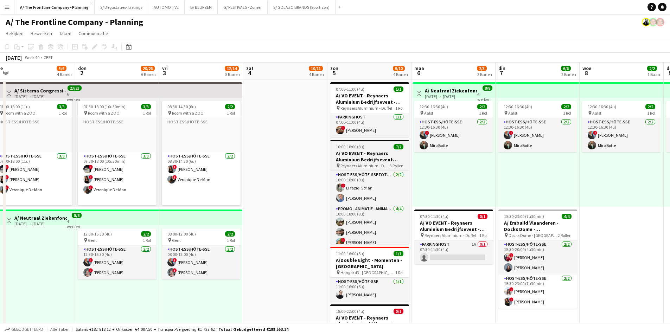
scroll to position [0, 201]
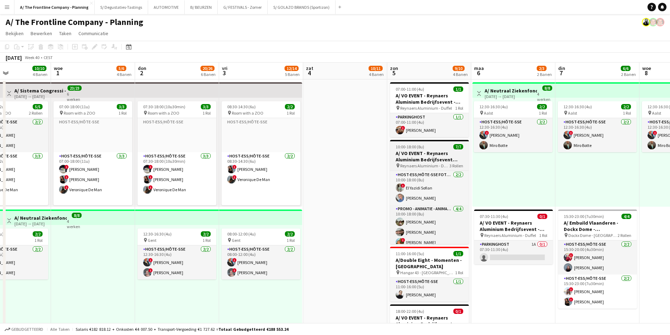
drag, startPoint x: 488, startPoint y: 138, endPoint x: 310, endPoint y: 161, distance: 179.7
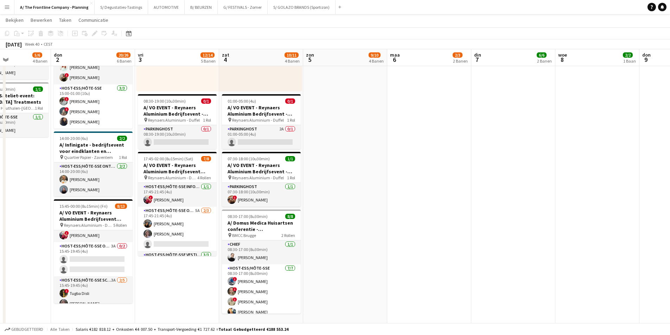
scroll to position [0, 0]
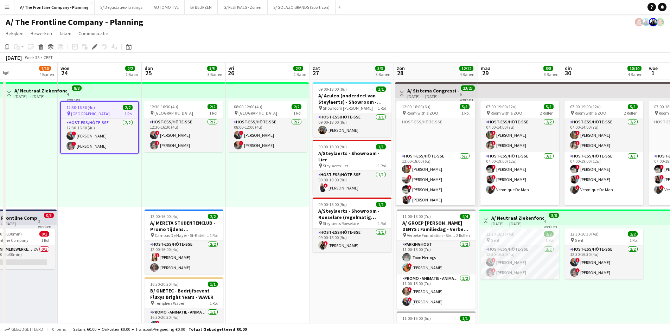
drag, startPoint x: 361, startPoint y: 191, endPoint x: 156, endPoint y: 175, distance: 205.6
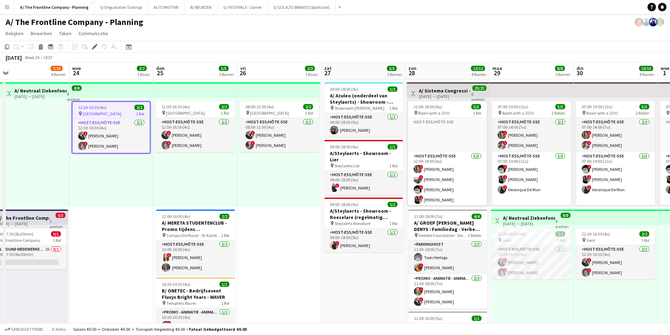
scroll to position [0, 265]
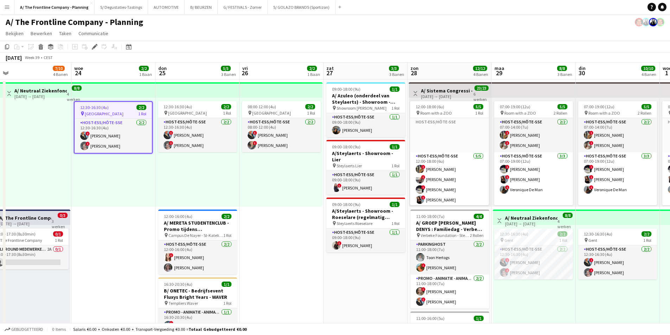
drag, startPoint x: 162, startPoint y: 169, endPoint x: 176, endPoint y: 169, distance: 14.1
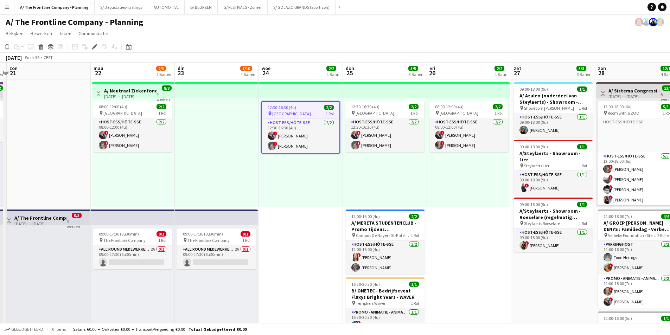
scroll to position [0, 161]
drag, startPoint x: 124, startPoint y: 188, endPoint x: 312, endPoint y: 169, distance: 188.7
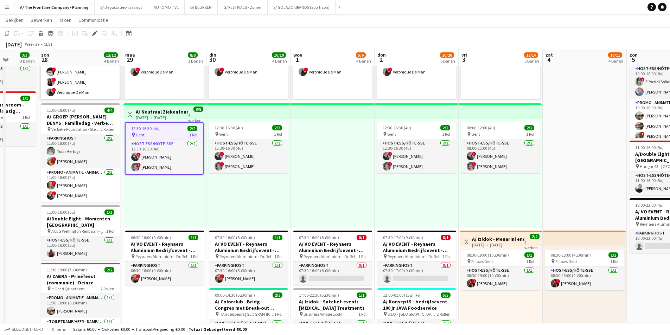
scroll to position [0, 236]
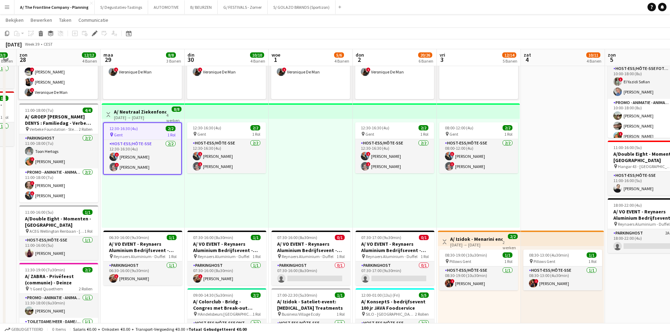
drag, startPoint x: 378, startPoint y: 191, endPoint x: 216, endPoint y: 172, distance: 162.8
click at [216, 172] on app-calendar-viewport "don 25 5/5 3 Banen vri 26 2/2 1 Baan zat 27 3/3 3 Banen zon 28 12/12 4 Banen ma…" at bounding box center [335, 289] width 670 height 735
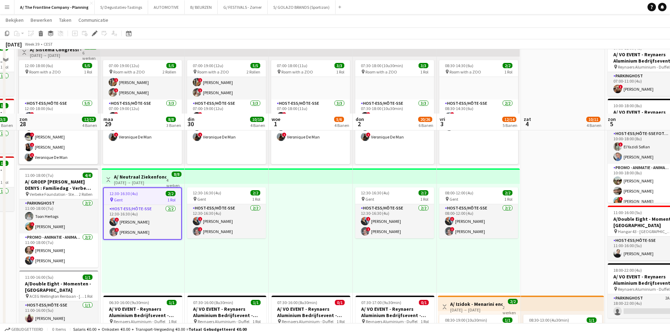
scroll to position [0, 0]
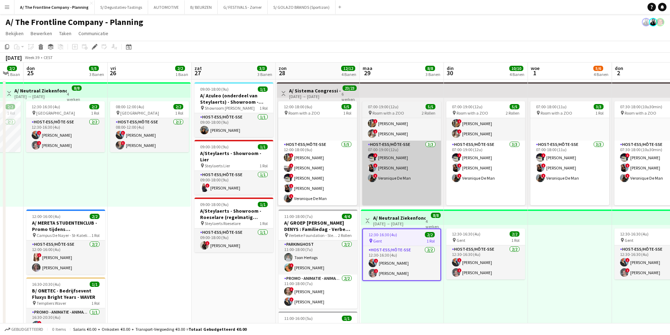
drag, startPoint x: 224, startPoint y: 181, endPoint x: 376, endPoint y: 164, distance: 152.8
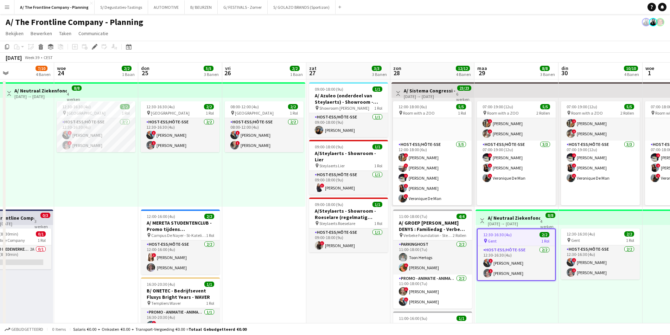
drag, startPoint x: 195, startPoint y: 174, endPoint x: 393, endPoint y: 146, distance: 200.5
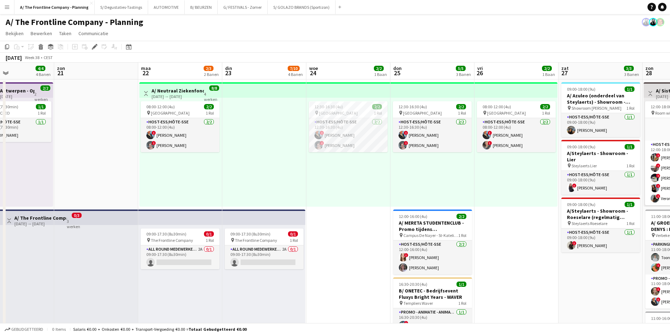
scroll to position [0, 197]
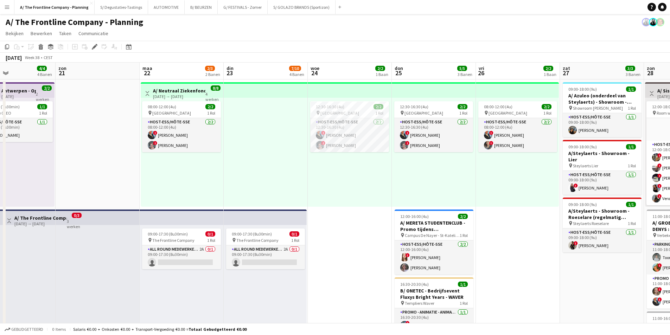
drag, startPoint x: 264, startPoint y: 156, endPoint x: 376, endPoint y: 147, distance: 112.9
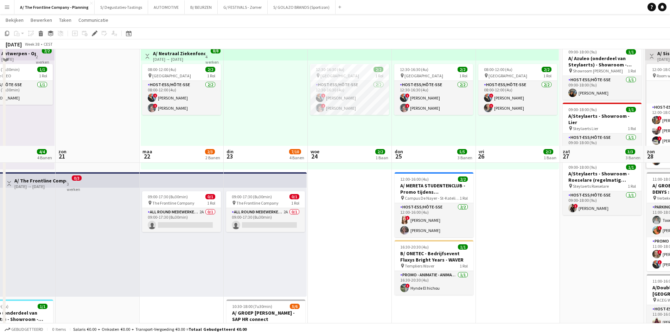
scroll to position [35, 0]
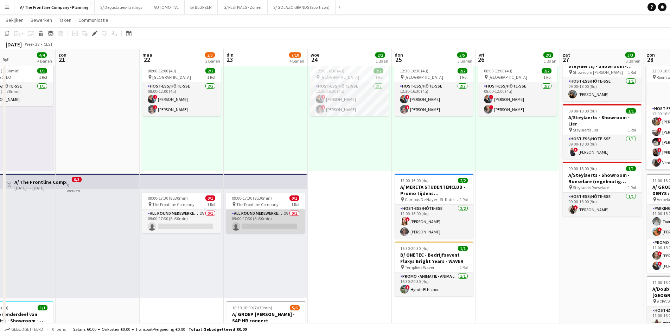
click at [259, 216] on app-card-role "All Round medewerker/collaborateur 2A 0/1 09:00-17:30 (8u30min) single-neutral-…" at bounding box center [265, 222] width 79 height 24
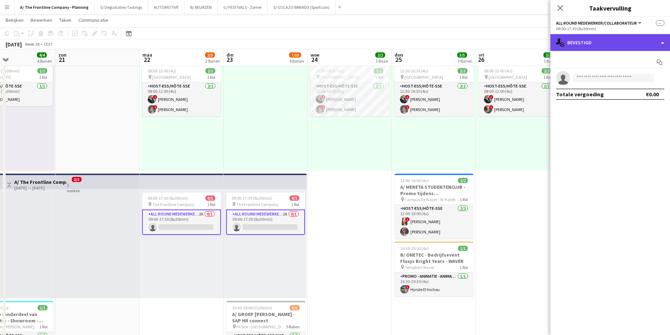
click at [636, 44] on div "single-neutral-actions-check-2 Bevestigd" at bounding box center [610, 42] width 120 height 17
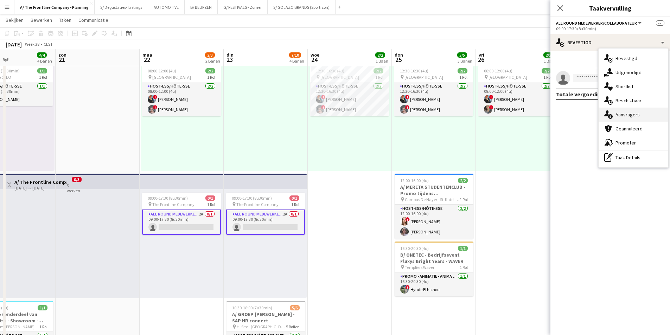
click at [637, 118] on div "single-neutral-actions-information Aanvragers" at bounding box center [633, 115] width 70 height 14
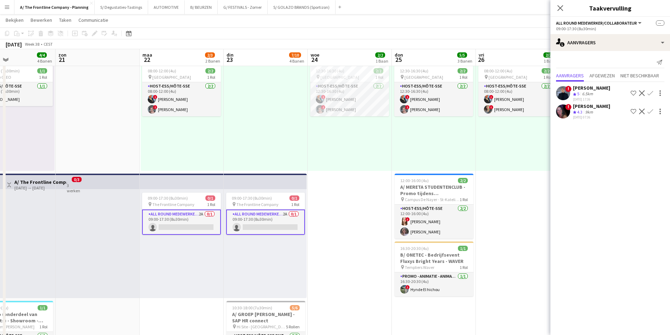
click at [590, 114] on div "9km" at bounding box center [589, 112] width 11 height 6
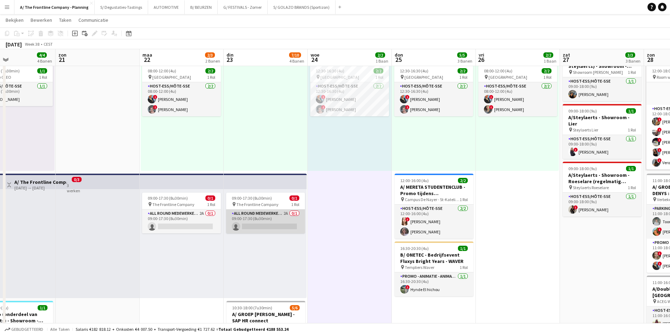
click at [283, 217] on app-card-role "All Round medewerker/collaborateur 2A 0/1 09:00-17:30 (8u30min) single-neutral-…" at bounding box center [265, 222] width 79 height 24
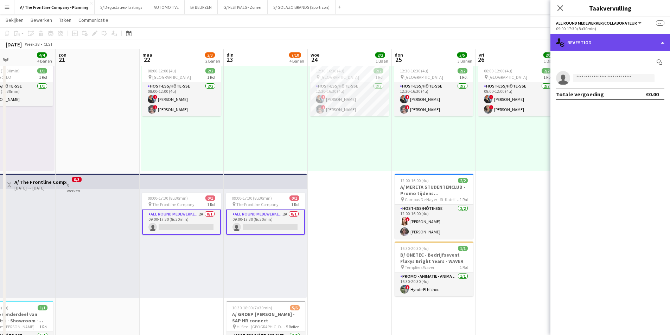
click at [604, 40] on div "single-neutral-actions-check-2 Bevestigd" at bounding box center [610, 42] width 120 height 17
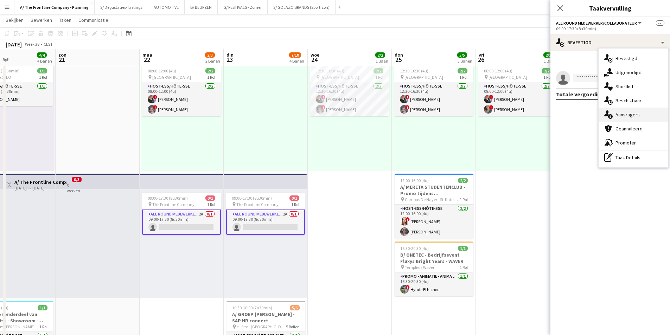
click at [615, 109] on div "single-neutral-actions-information Aanvragers" at bounding box center [633, 115] width 70 height 14
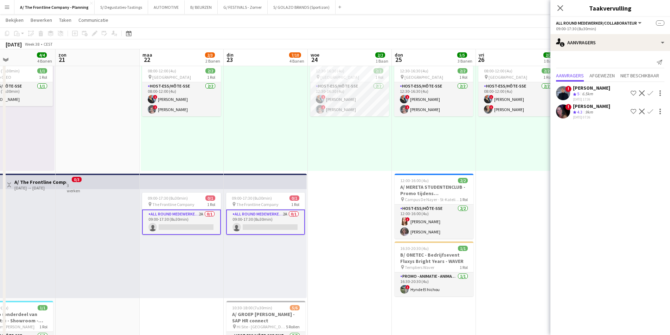
click at [592, 115] on div "18-09-2025 07:36" at bounding box center [591, 117] width 37 height 5
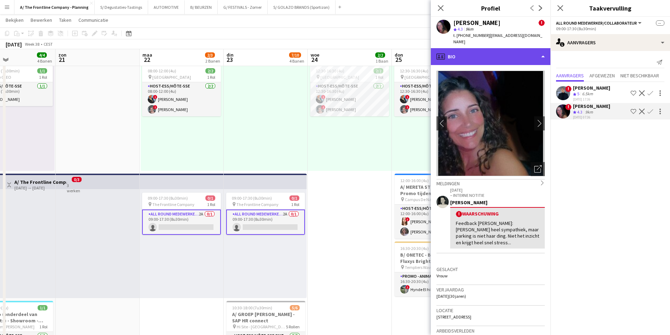
click at [505, 49] on div "profile Bio" at bounding box center [491, 56] width 120 height 17
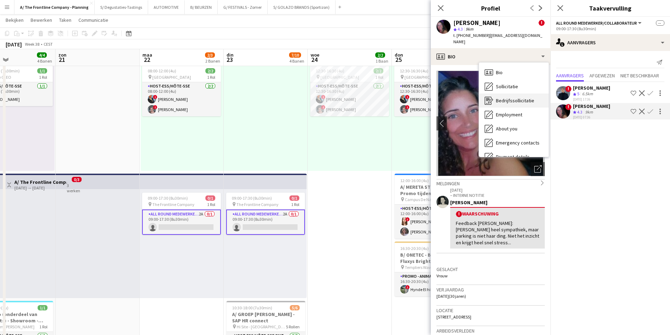
click at [498, 97] on span "Bedrijfssollicitatie" at bounding box center [515, 100] width 38 height 6
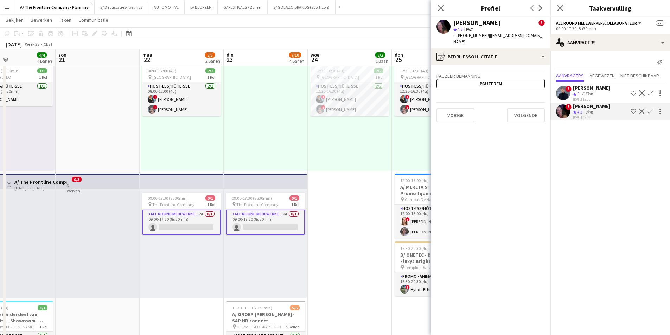
click at [497, 41] on div "Vanessa Branco ! star 4.3 9km t. +32489342679 | necas.branco19@gmail.com" at bounding box center [491, 32] width 120 height 31
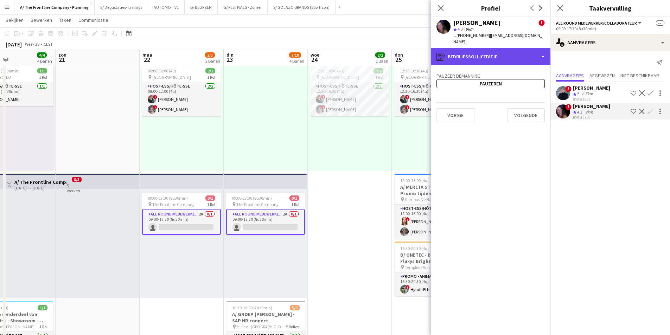
click at [524, 50] on div "register Bedrijfssollicitatie" at bounding box center [491, 56] width 120 height 17
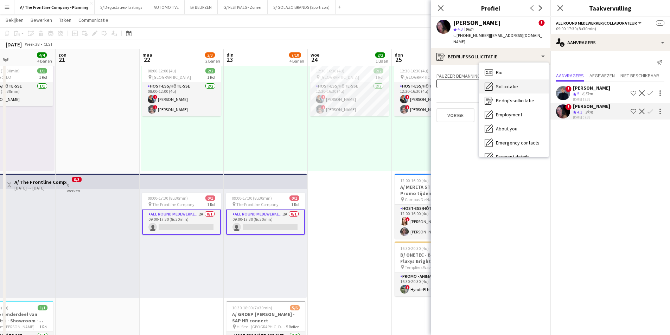
click at [524, 83] on div "Sollicitatie Sollicitatie" at bounding box center [514, 86] width 70 height 14
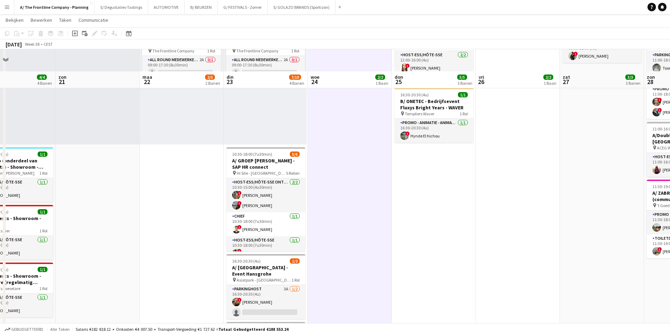
scroll to position [176, 0]
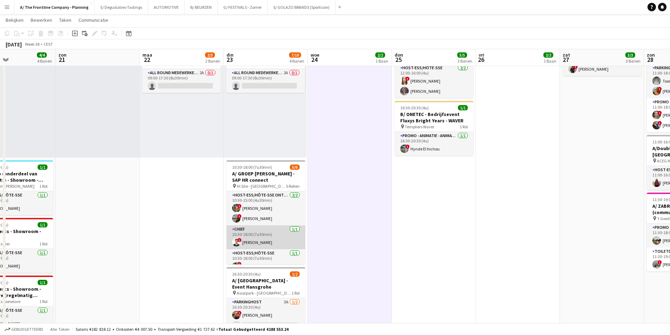
click at [277, 242] on app-card-role "Chief 1/1 10:30-18:00 (7u30min) ! Jonas Verheyen" at bounding box center [265, 237] width 79 height 24
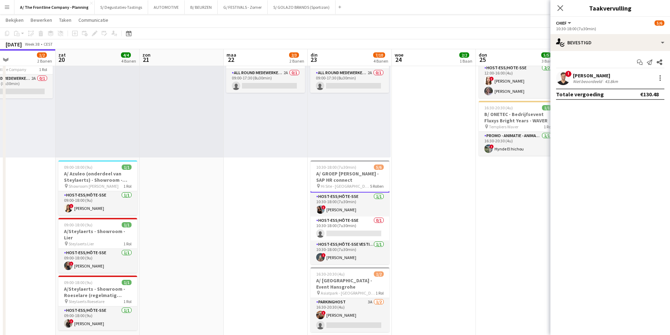
scroll to position [0, 201]
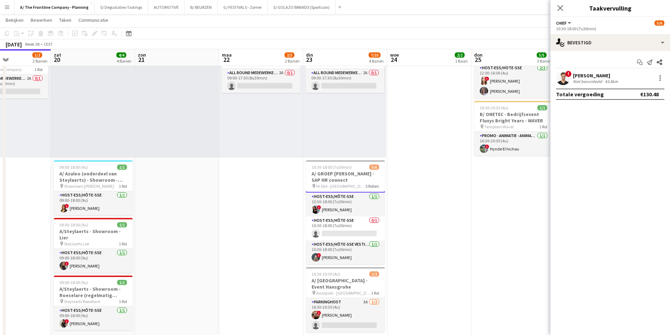
drag, startPoint x: 113, startPoint y: 245, endPoint x: 276, endPoint y: 224, distance: 164.9
click at [276, 224] on app-calendar-viewport "woe 17 7/8 4 Banen don 18 29/29 5 Banen vri 19 1/2 2 Banen zat 20 4/4 4 Banen z…" at bounding box center [335, 219] width 670 height 735
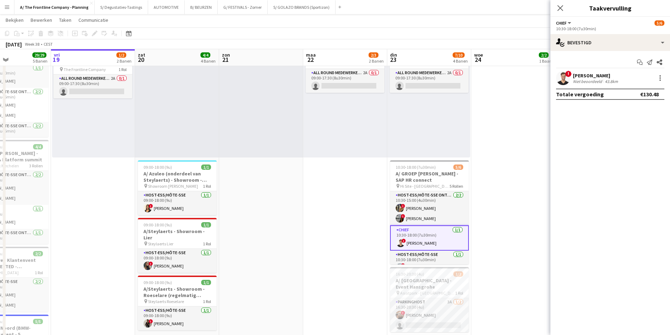
scroll to position [58, 0]
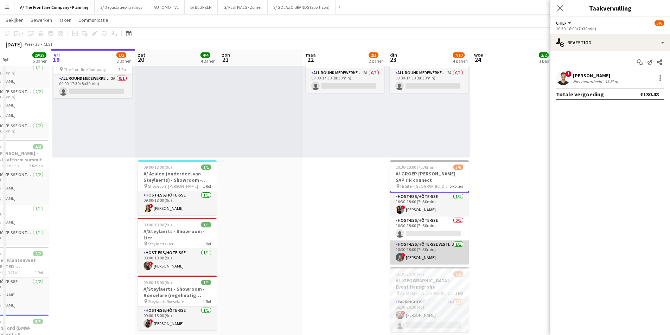
click at [431, 256] on app-card-role "Host-ess/Hôte-sse Vestiaire 1/1 10:30-18:00 (7u30min) ! Laurien Verheyen" at bounding box center [429, 253] width 79 height 24
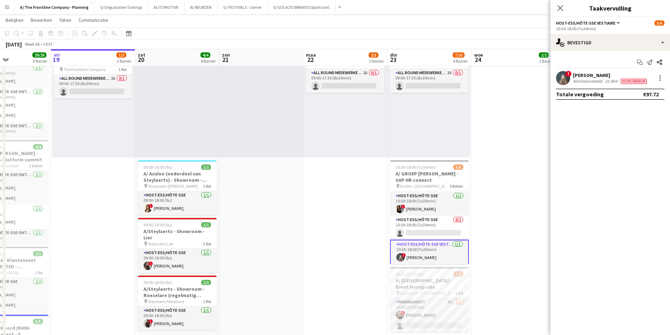
click at [618, 81] on div "22.3km" at bounding box center [611, 81] width 16 height 6
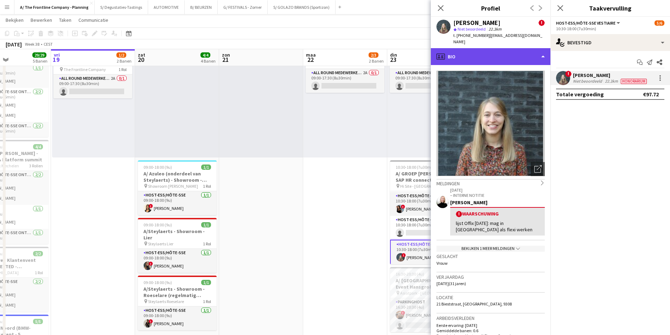
click at [501, 53] on div "profile Bio" at bounding box center [491, 56] width 120 height 17
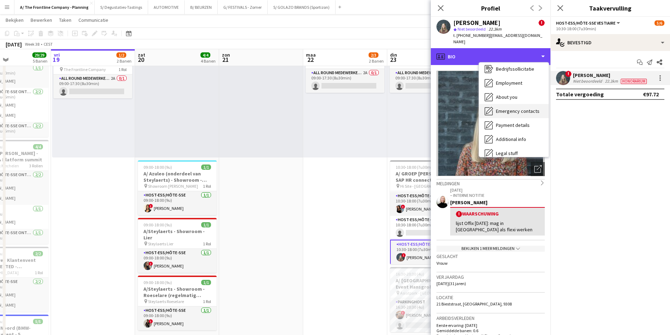
scroll to position [66, 0]
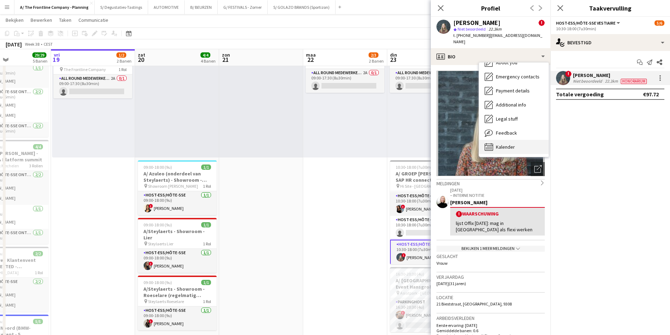
click at [505, 144] on span "Kalender" at bounding box center [505, 147] width 19 height 6
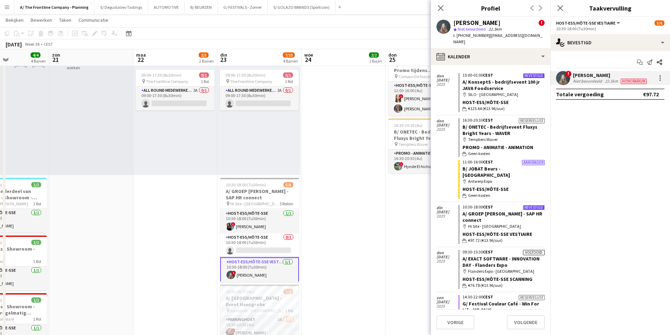
scroll to position [12, 0]
drag, startPoint x: 257, startPoint y: 234, endPoint x: 141, endPoint y: 233, distance: 116.0
click at [141, 233] on app-calendar-viewport "don 18 29/29 5 Banen vri 19 1/2 2 Banen zat 20 4/4 4 Banen zon 21 maa 22 2/3 2 …" at bounding box center [335, 236] width 670 height 735
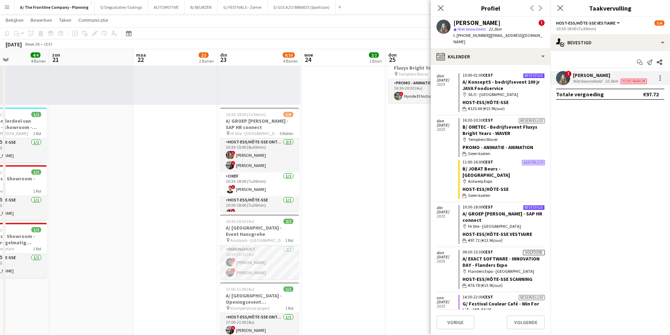
scroll to position [0, 0]
click at [162, 9] on button "AUTOMOTIVE Sluiten" at bounding box center [166, 7] width 37 height 14
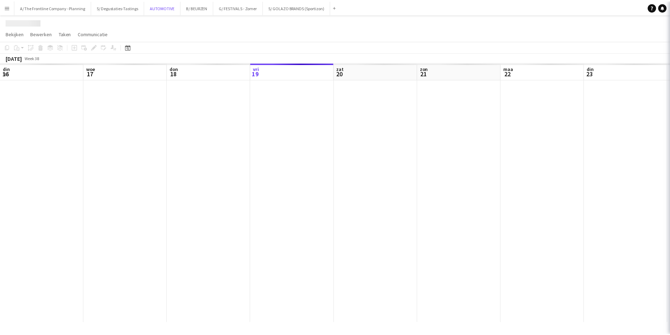
scroll to position [0, 168]
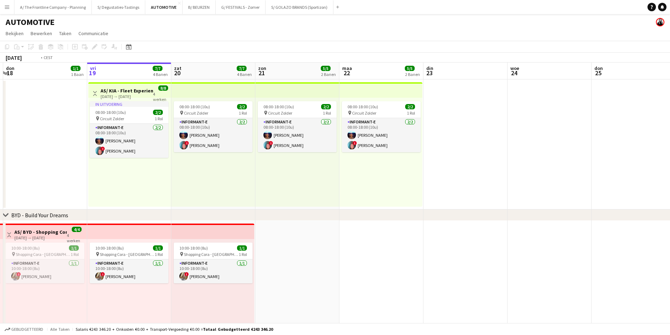
drag, startPoint x: 181, startPoint y: 184, endPoint x: 437, endPoint y: 169, distance: 257.1
click at [437, 169] on app-calendar-viewport "din 16 0/1 1 Baan woe 17 2/2 2 Banen don 18 1/1 1 Baan vri 19 7/7 4 Banen zat 2…" at bounding box center [335, 324] width 670 height 523
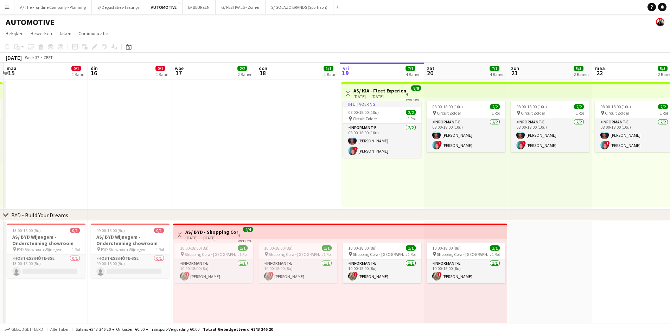
scroll to position [0, 232]
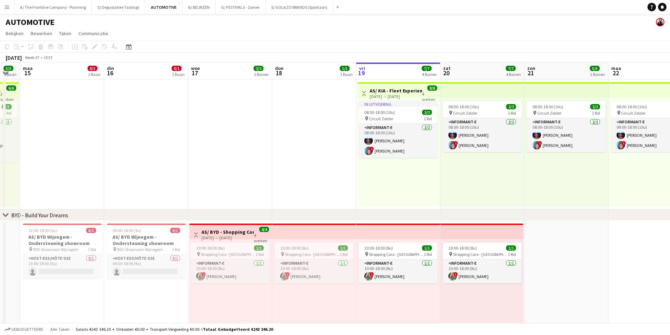
drag, startPoint x: 199, startPoint y: 153, endPoint x: 71, endPoint y: 165, distance: 128.9
click at [71, 165] on app-calendar-viewport "vri 12 zat 13 6/6 3 Banen zon 14 3/3 1 Baan maa 15 0/1 1 Baan din 16 0/1 1 Baan…" at bounding box center [335, 324] width 670 height 523
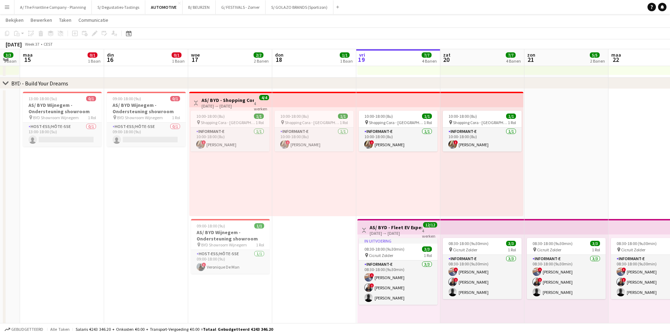
scroll to position [141, 0]
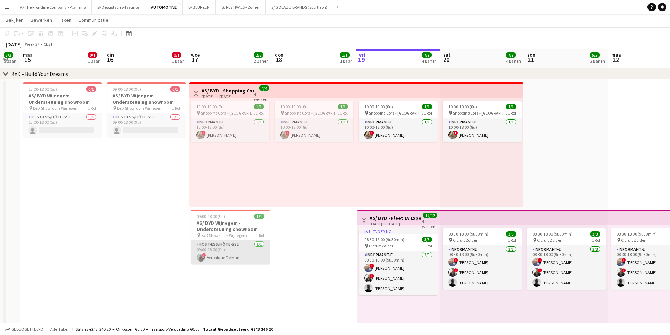
click at [236, 255] on app-card-role "Host-ess/Hôte-sse 1/1 09:00-18:00 (9u) ! Veronique De Man" at bounding box center [230, 253] width 79 height 24
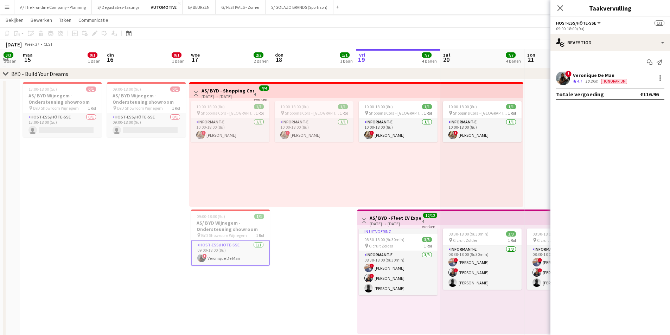
click at [615, 76] on div "Veronique De Man" at bounding box center [601, 75] width 56 height 6
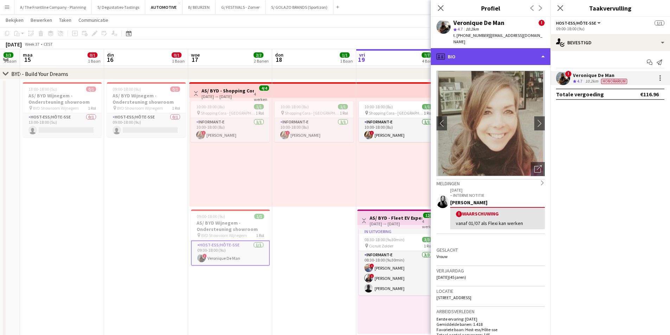
click at [467, 65] on div "profile Bio" at bounding box center [491, 56] width 120 height 17
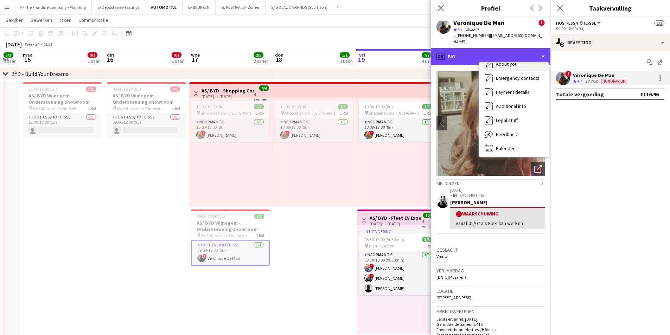
scroll to position [66, 0]
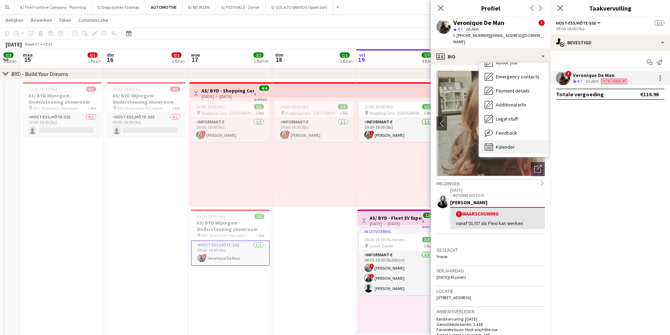
click at [526, 143] on div "Kalender Kalender" at bounding box center [514, 147] width 70 height 14
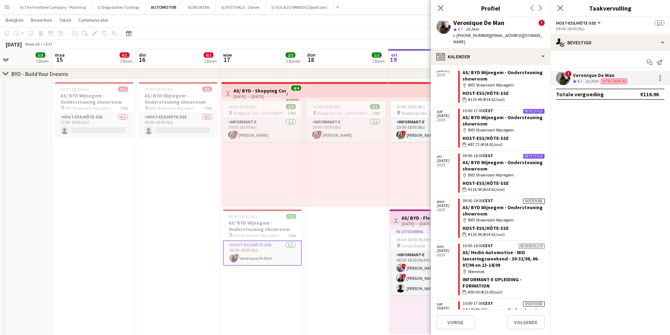
scroll to position [0, 202]
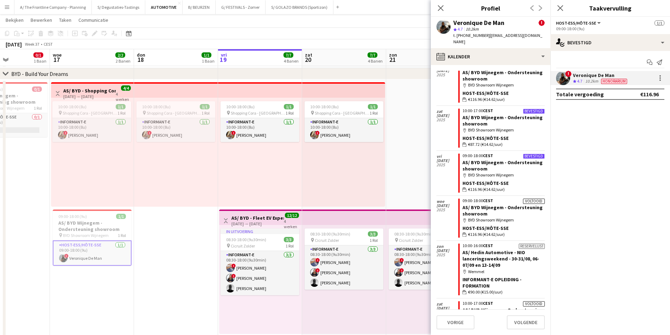
drag, startPoint x: 312, startPoint y: 252, endPoint x: 174, endPoint y: 254, distance: 138.2
click at [174, 254] on app-calendar-viewport "zon 14 3/3 1 Baan maa 15 0/1 1 Baan din 16 0/1 1 Baan woe 17 2/2 2 Banen don 18…" at bounding box center [335, 166] width 670 height 558
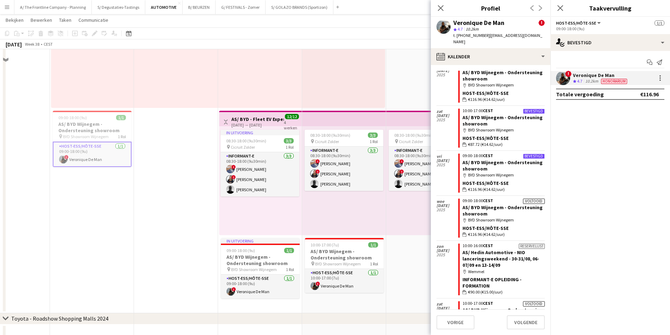
scroll to position [246, 0]
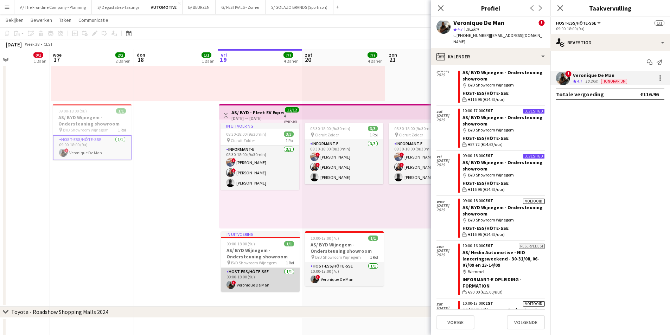
click at [252, 283] on app-card-role "Host-ess/Hôte-sse 1/1 09:00-18:00 (9u) ! Veronique De Man" at bounding box center [260, 280] width 79 height 24
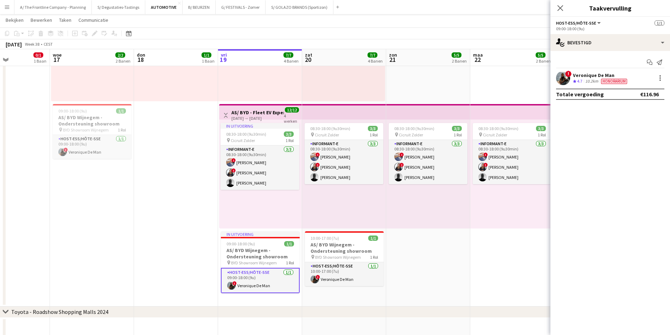
click at [564, 76] on app-user-avatar at bounding box center [563, 78] width 14 height 14
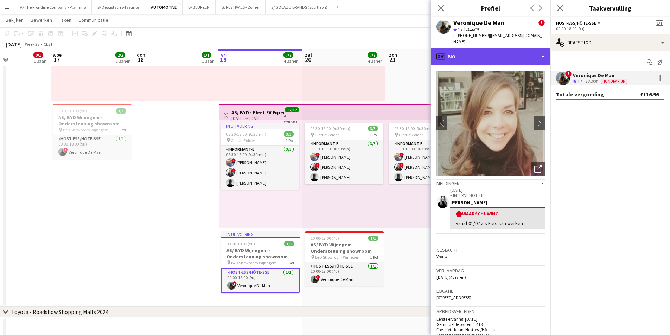
click at [488, 53] on div "profile Bio" at bounding box center [491, 56] width 120 height 17
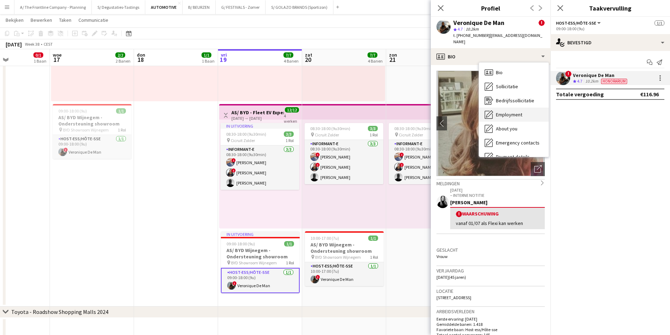
click at [510, 117] on span "Employment" at bounding box center [509, 114] width 26 height 6
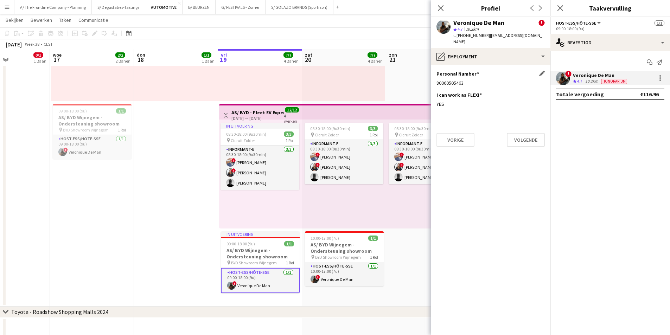
click at [451, 83] on div "80060505463" at bounding box center [490, 83] width 108 height 6
click at [451, 84] on div "80060505463" at bounding box center [490, 83] width 108 height 6
copy div "80060505463"
click at [492, 25] on div "Veronique De Man" at bounding box center [478, 23] width 51 height 6
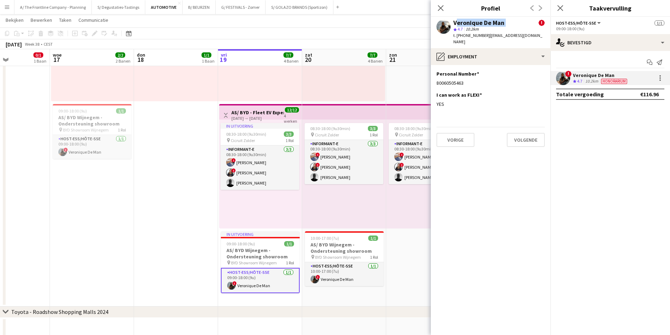
click at [492, 25] on div "Veronique De Man" at bounding box center [478, 23] width 51 height 6
copy div "Veronique De Man"
click at [459, 83] on div "80060505463" at bounding box center [490, 83] width 108 height 6
copy div "80060505463"
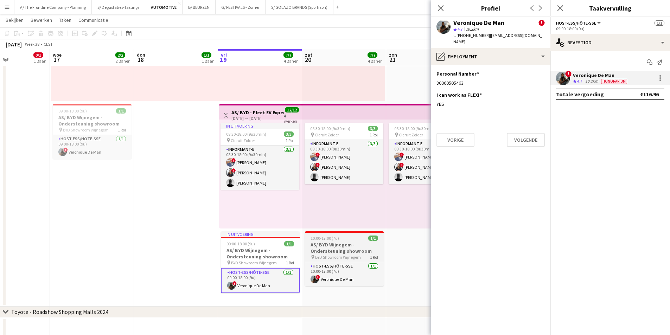
click at [346, 251] on h3 "AS/ BYD Wijnegem - Ondersteuning showroom" at bounding box center [344, 248] width 79 height 13
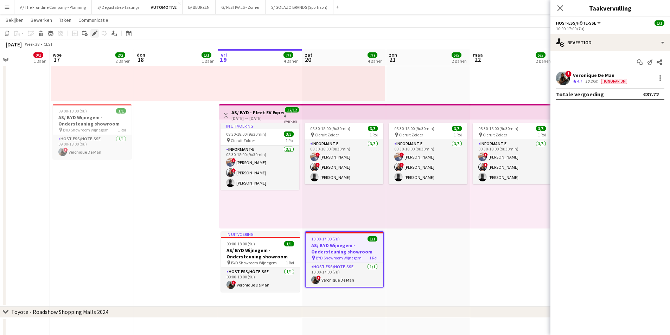
click at [92, 36] on icon at bounding box center [93, 35] width 2 height 2
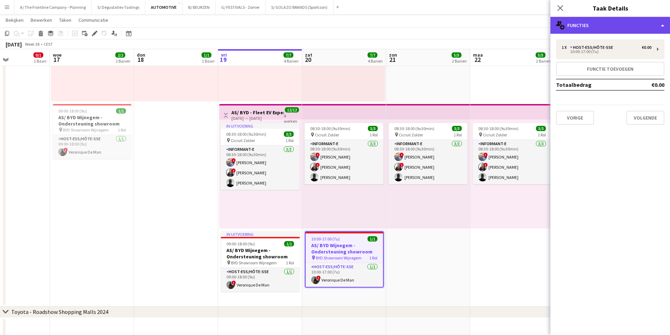
click at [617, 30] on div "multiple-users-add Functies" at bounding box center [610, 25] width 120 height 17
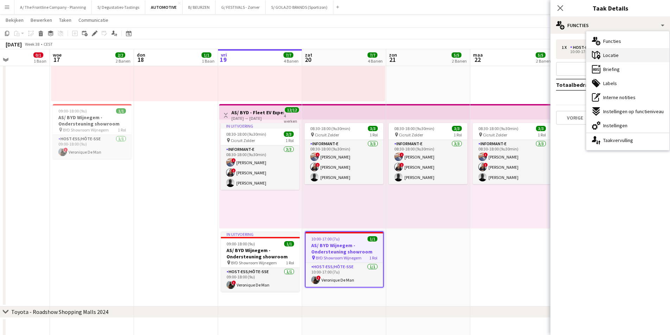
click at [632, 58] on div "maps-pin-1 Locatie" at bounding box center [627, 55] width 83 height 14
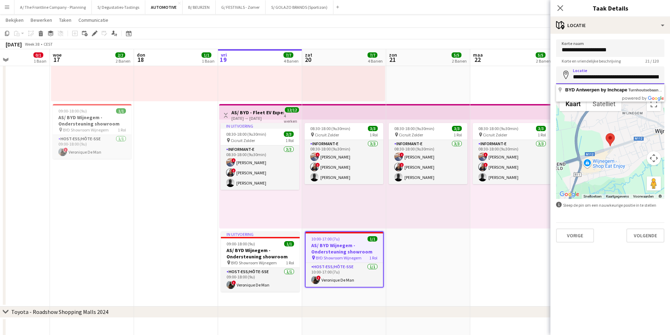
scroll to position [0, 69]
drag, startPoint x: 574, startPoint y: 78, endPoint x: 668, endPoint y: 84, distance: 94.4
click at [668, 84] on form "**********" at bounding box center [610, 140] width 120 height 203
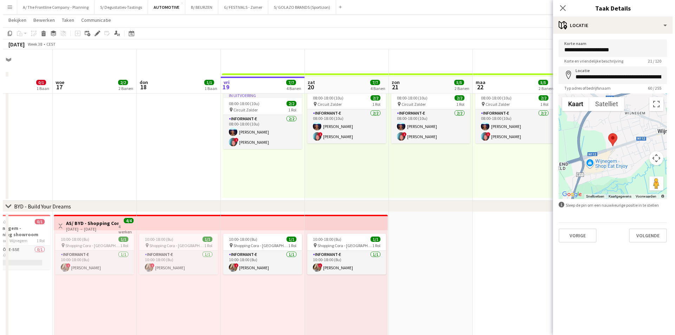
scroll to position [0, 0]
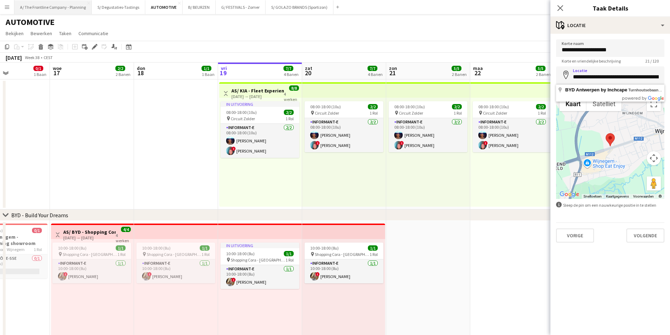
click at [58, 11] on button "A/ The Frontline Company - Planning Sluiten" at bounding box center [52, 7] width 77 height 14
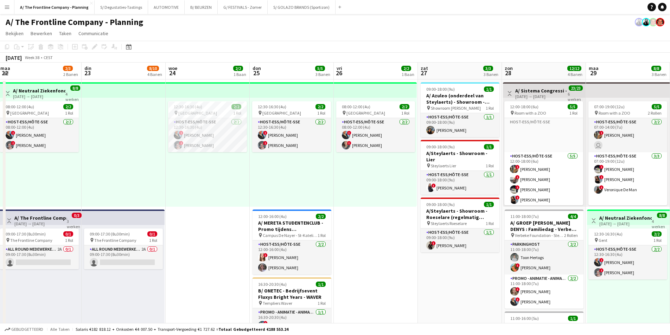
drag, startPoint x: 522, startPoint y: 155, endPoint x: 165, endPoint y: 171, distance: 358.3
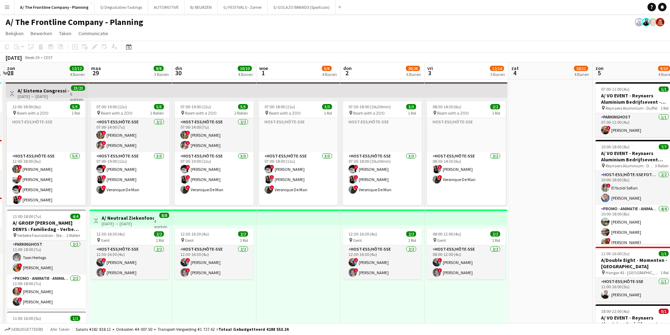
drag, startPoint x: 536, startPoint y: 171, endPoint x: 290, endPoint y: 193, distance: 246.5
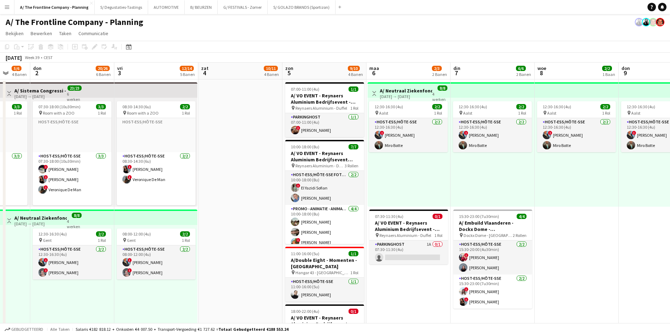
drag, startPoint x: 538, startPoint y: 186, endPoint x: 228, endPoint y: 211, distance: 311.1
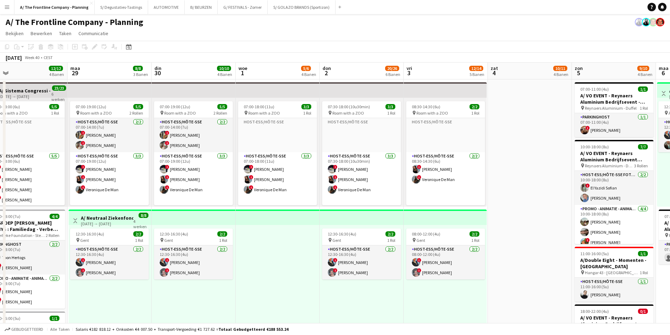
drag, startPoint x: 170, startPoint y: 187, endPoint x: 459, endPoint y: 146, distance: 292.3
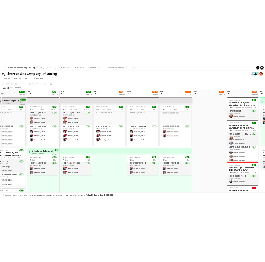
scroll to position [0, 194]
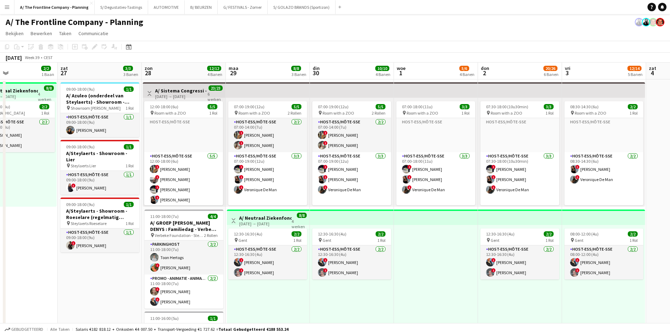
drag, startPoint x: 155, startPoint y: 155, endPoint x: 314, endPoint y: 147, distance: 158.5
click at [126, 69] on span "3/3" at bounding box center [128, 68] width 10 height 5
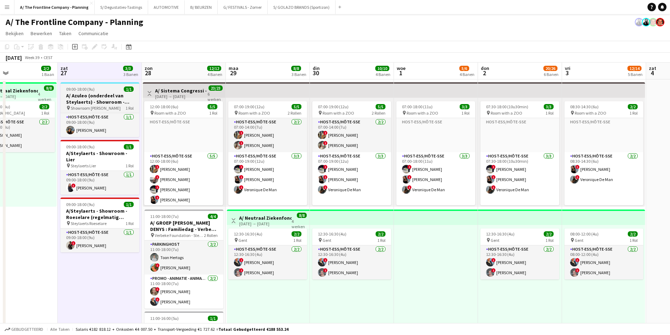
click at [106, 99] on h3 "A/ Azuleo (onderdeel van Steylaerts) - Showroom - Wijnegem (28/09 + 12/10 + 19/…" at bounding box center [99, 98] width 79 height 13
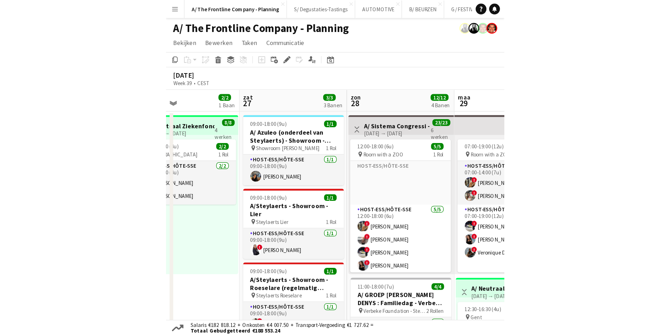
scroll to position [0, 194]
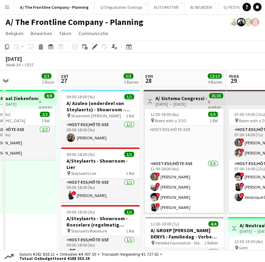
click at [182, 28] on app-page-menu "Bekijken Dagweergave uitgebreid Dagweergave samengeklapt Maandoverzicht Datumki…" at bounding box center [132, 33] width 265 height 13
click at [194, 32] on app-page-menu "Bekijken Dagweergave uitgebreid Dagweergave samengeklapt Maandoverzicht Datumki…" at bounding box center [132, 33] width 265 height 13
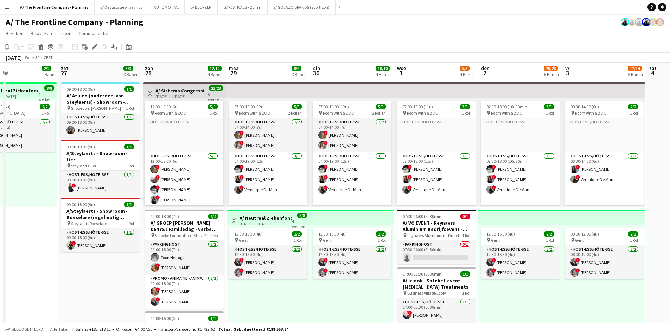
scroll to position [0, 194]
